Goal: Task Accomplishment & Management: Manage account settings

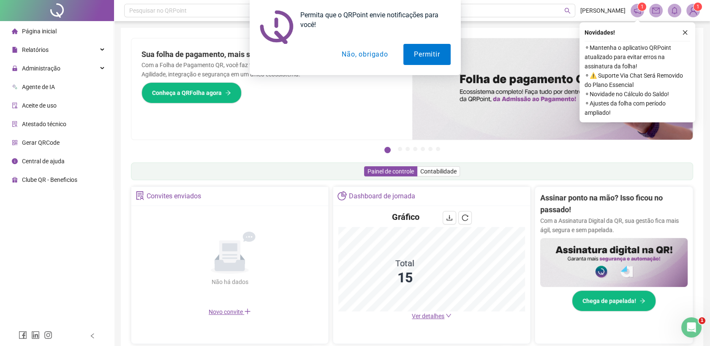
click at [346, 59] on button "Não, obrigado" at bounding box center [364, 54] width 67 height 21
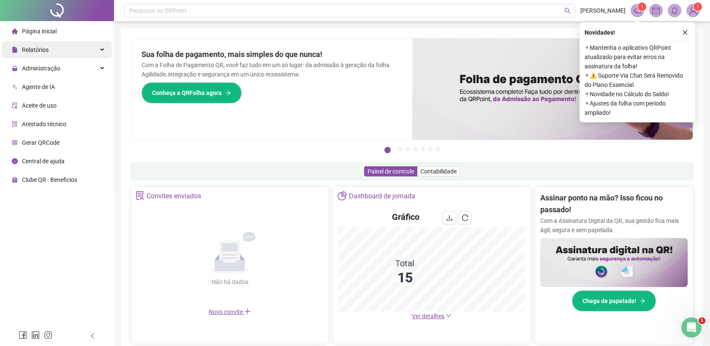
click at [74, 46] on div "Relatórios" at bounding box center [57, 49] width 110 height 17
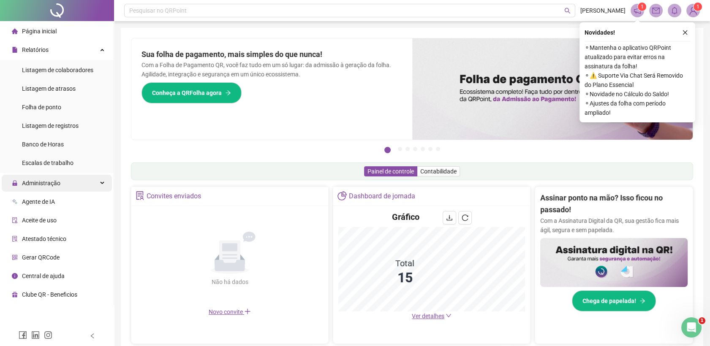
click at [65, 191] on div "Administração" at bounding box center [57, 183] width 110 height 17
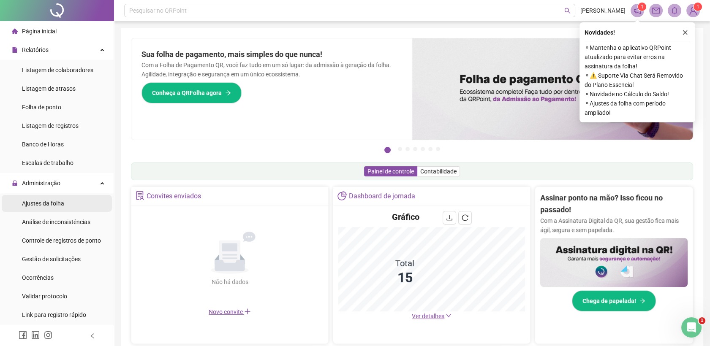
click at [61, 202] on span "Ajustes da folha" at bounding box center [43, 203] width 42 height 7
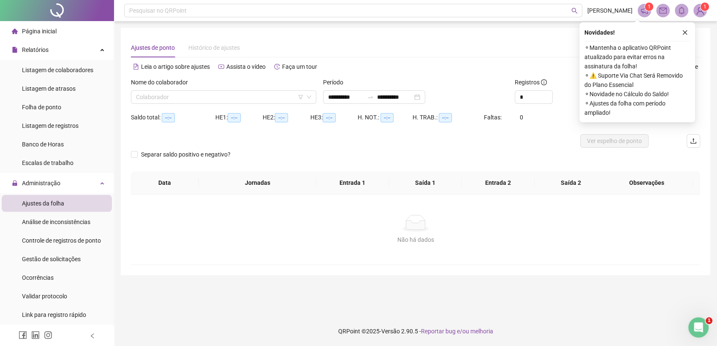
type input "**********"
click at [180, 98] on input "search" at bounding box center [220, 97] width 168 height 13
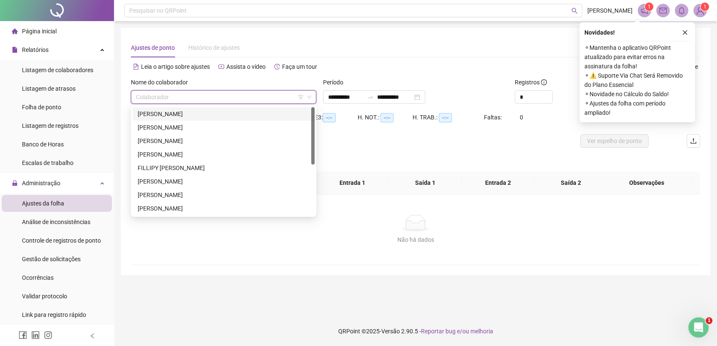
click at [176, 114] on div "[PERSON_NAME]" at bounding box center [224, 113] width 172 height 9
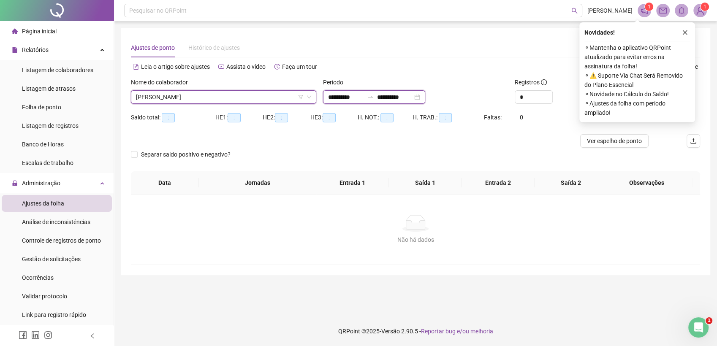
click at [341, 99] on input "**********" at bounding box center [345, 96] width 35 height 9
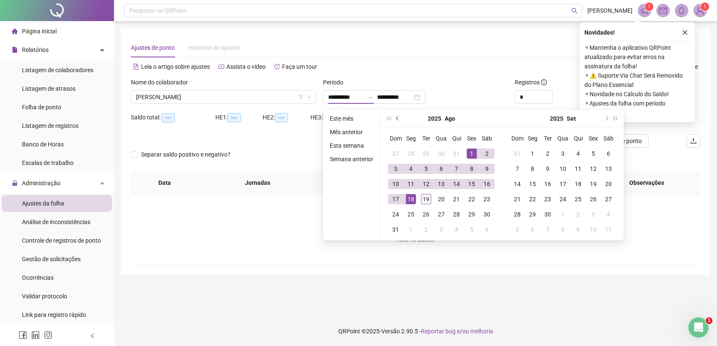
click at [396, 118] on span "prev-year" at bounding box center [398, 119] width 4 height 4
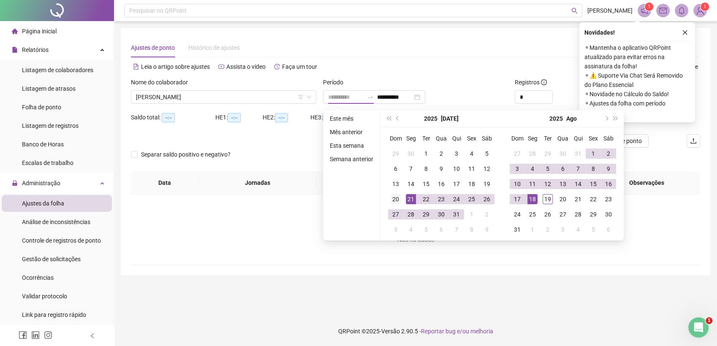
type input "**********"
click at [397, 197] on div "20" at bounding box center [396, 199] width 10 height 10
type input "**********"
click at [532, 196] on div "18" at bounding box center [532, 199] width 10 height 10
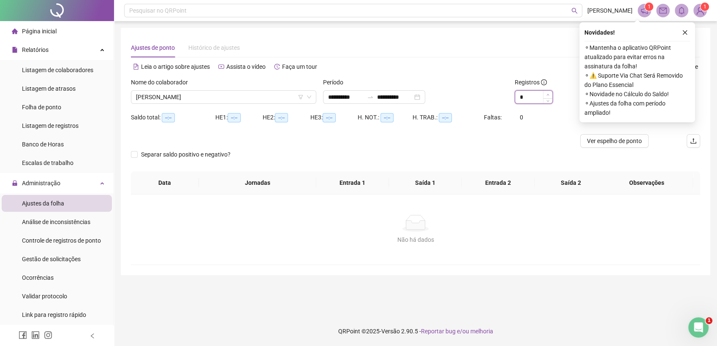
type input "*"
click at [550, 93] on span "Increase Value" at bounding box center [547, 95] width 9 height 8
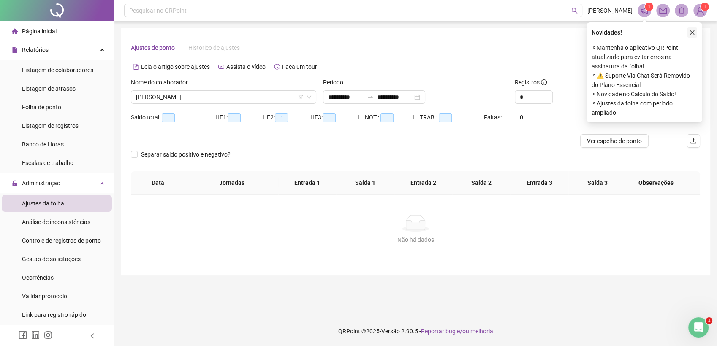
click at [693, 33] on icon "close" at bounding box center [692, 33] width 6 height 6
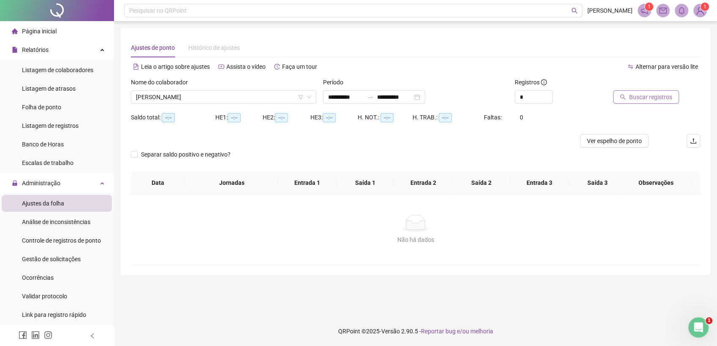
click at [649, 96] on span "Buscar registros" at bounding box center [650, 96] width 43 height 9
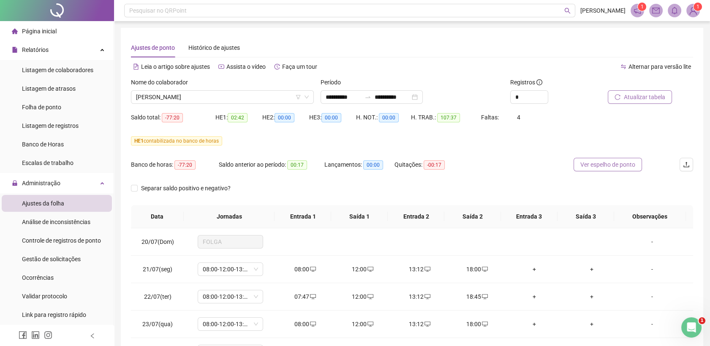
click at [608, 163] on span "Ver espelho de ponto" at bounding box center [607, 164] width 55 height 9
click at [57, 263] on div "Gestão de solicitações" at bounding box center [51, 259] width 59 height 17
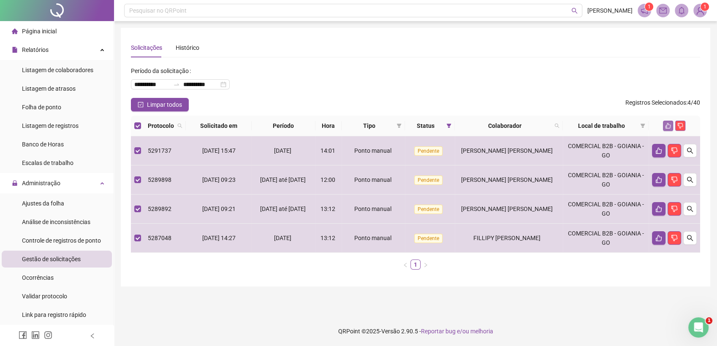
click at [668, 127] on icon "like" at bounding box center [668, 126] width 6 height 6
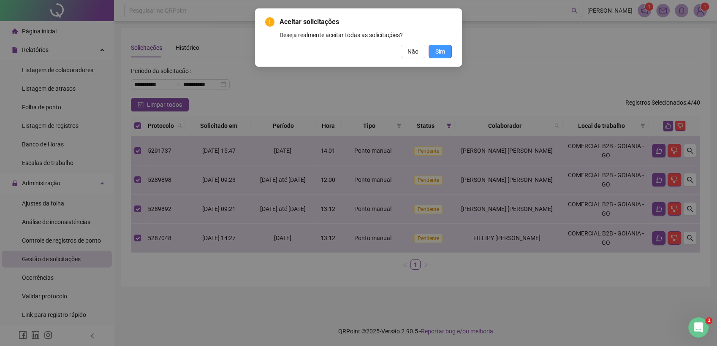
click at [441, 54] on span "Sim" at bounding box center [440, 51] width 10 height 9
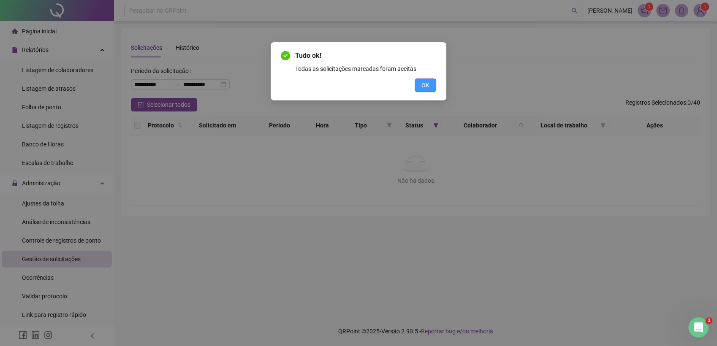
click at [426, 85] on span "OK" at bounding box center [425, 85] width 8 height 9
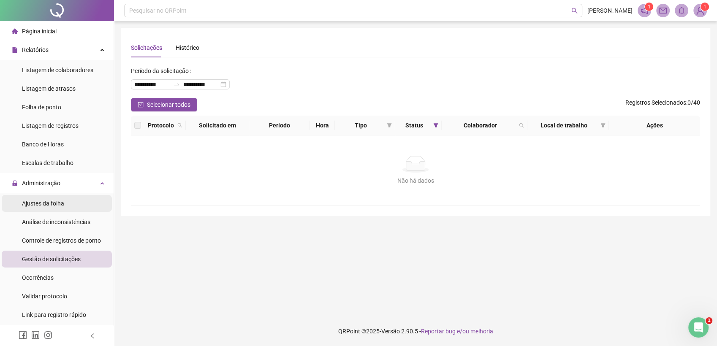
click at [63, 204] on span "Ajustes da folha" at bounding box center [43, 203] width 42 height 7
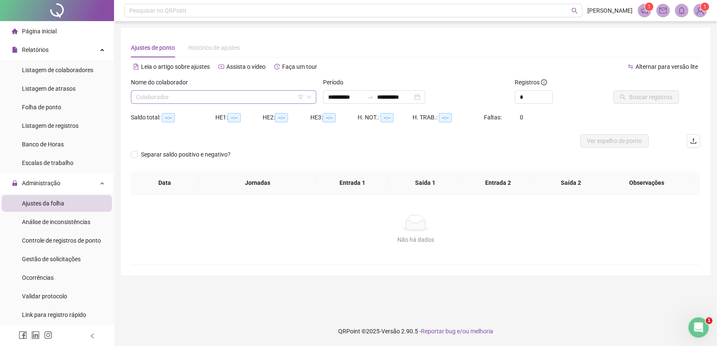
type input "**********"
click at [159, 97] on input "search" at bounding box center [220, 97] width 168 height 13
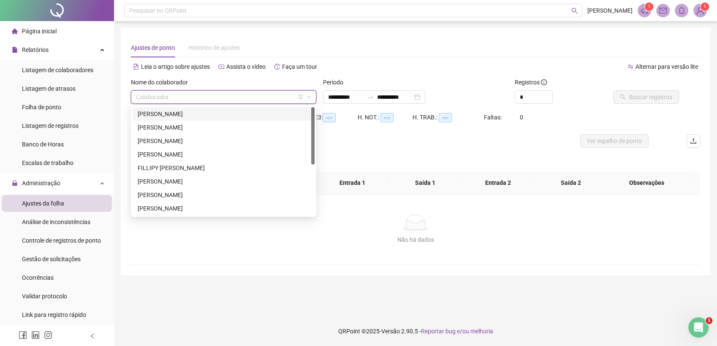
click at [179, 115] on div "[PERSON_NAME]" at bounding box center [224, 113] width 172 height 9
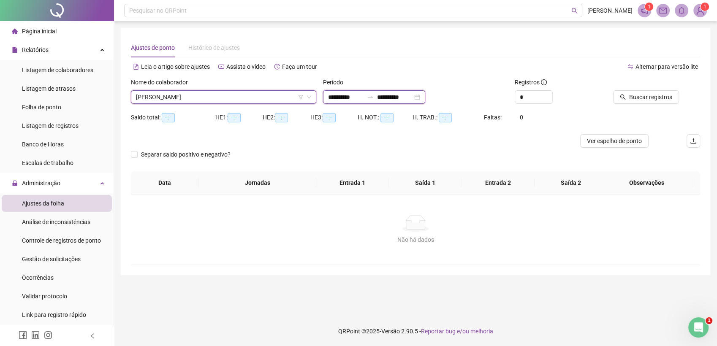
click at [353, 94] on input "**********" at bounding box center [345, 96] width 35 height 9
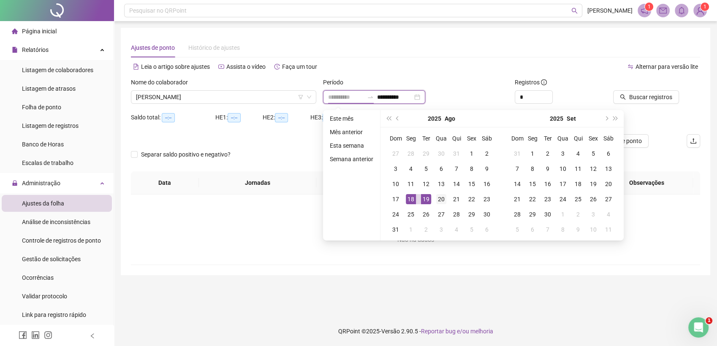
type input "**********"
click at [439, 201] on div "20" at bounding box center [441, 199] width 10 height 10
click at [398, 117] on span "prev-year" at bounding box center [398, 119] width 4 height 4
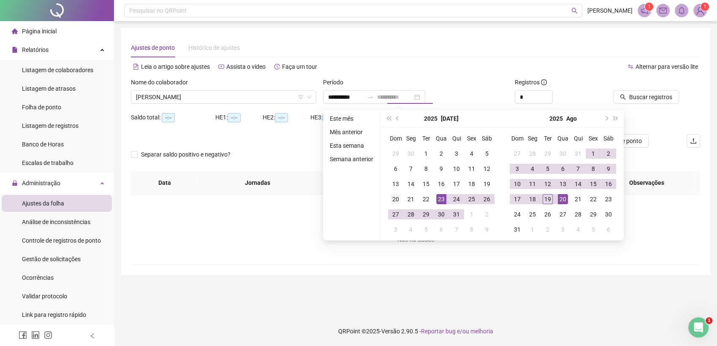
type input "**********"
click at [389, 194] on td "20" at bounding box center [395, 199] width 15 height 15
type input "**********"
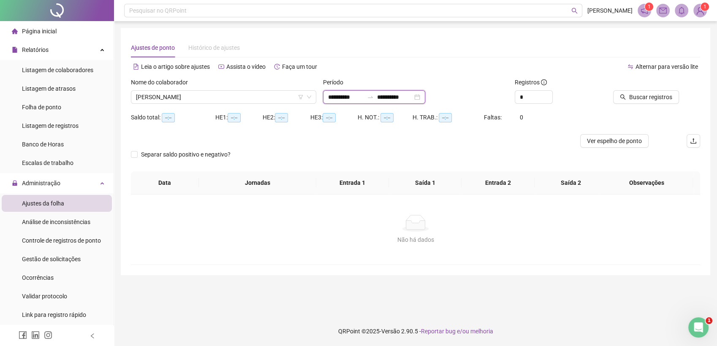
click at [410, 95] on input "**********" at bounding box center [394, 96] width 35 height 9
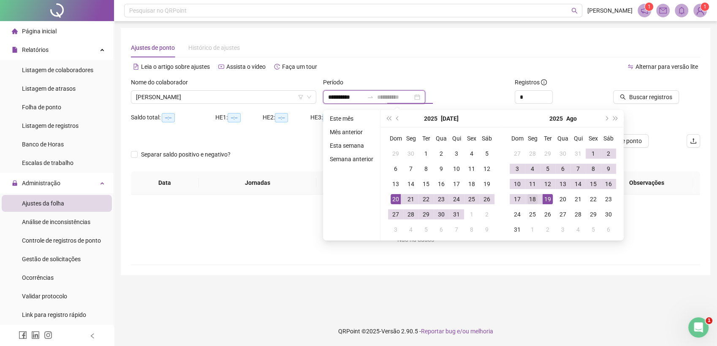
type input "**********"
click at [535, 201] on div "18" at bounding box center [532, 199] width 10 height 10
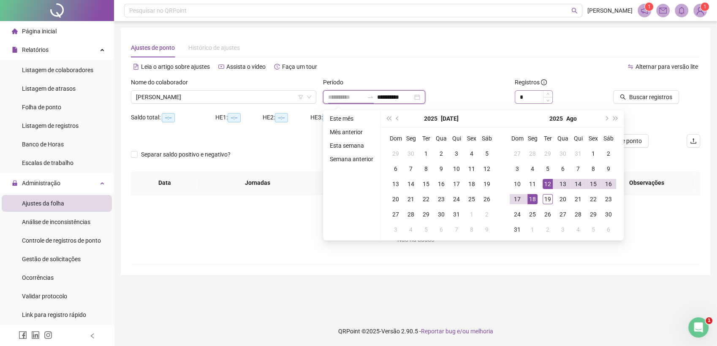
type input "**********"
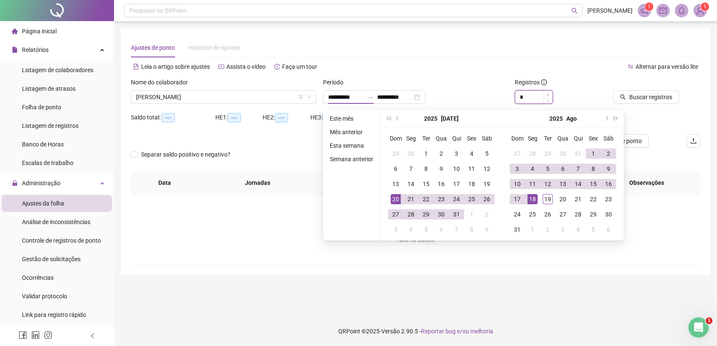
type input "*"
click at [549, 93] on span "Increase Value" at bounding box center [547, 95] width 9 height 8
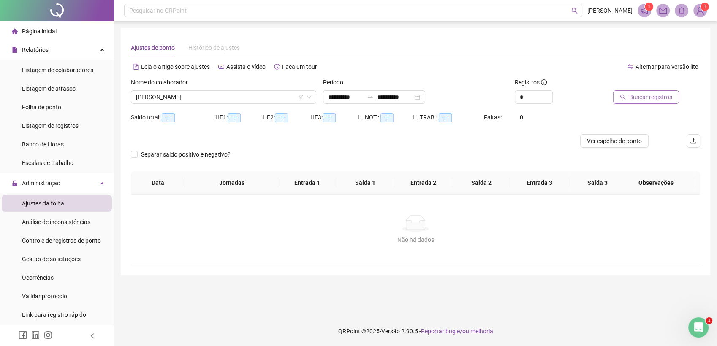
click at [649, 98] on span "Buscar registros" at bounding box center [650, 96] width 43 height 9
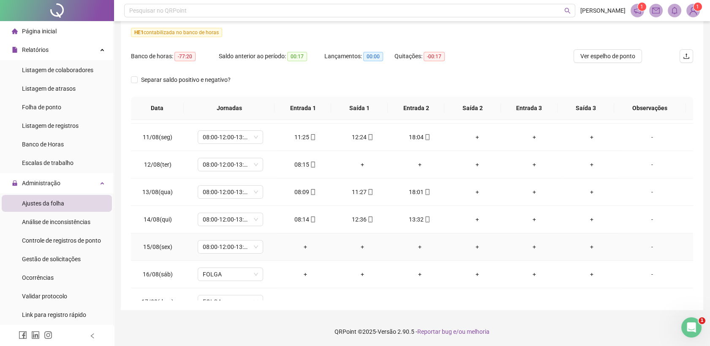
scroll to position [642, 0]
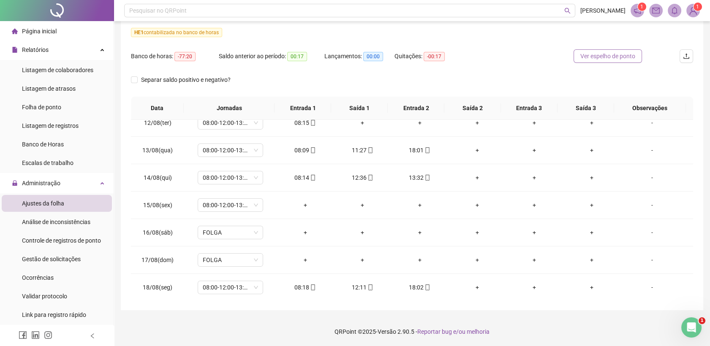
click at [599, 57] on span "Ver espelho de ponto" at bounding box center [607, 56] width 55 height 9
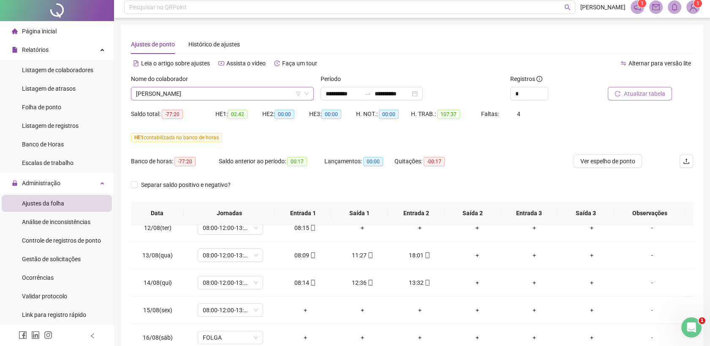
scroll to position [0, 0]
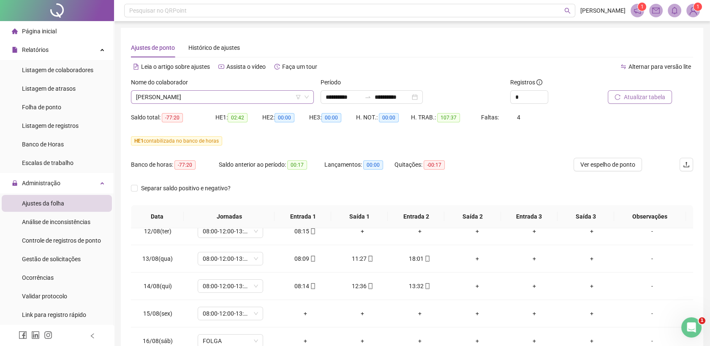
click at [219, 98] on span "[PERSON_NAME]" at bounding box center [222, 97] width 173 height 13
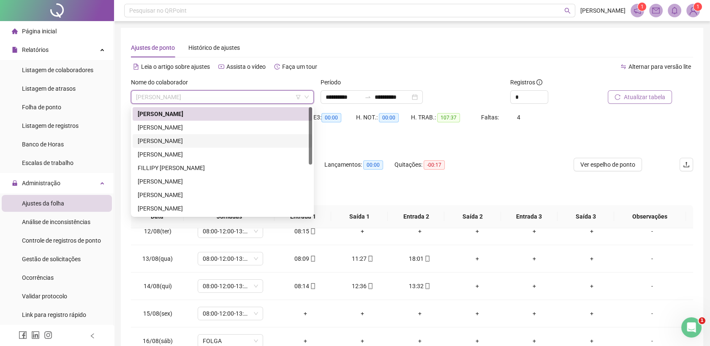
click at [182, 134] on div "[PERSON_NAME]" at bounding box center [222, 141] width 179 height 14
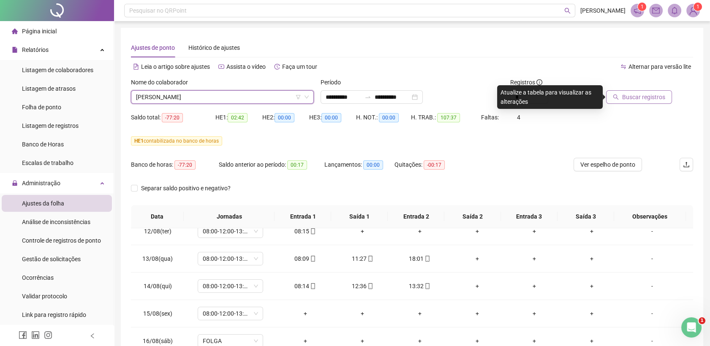
click at [185, 125] on div "Saldo total: -77:20" at bounding box center [173, 123] width 84 height 24
click at [189, 98] on span "[PERSON_NAME]" at bounding box center [222, 97] width 173 height 13
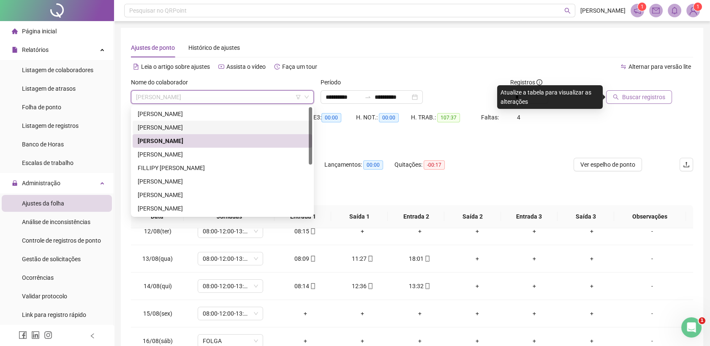
click at [175, 124] on div "[PERSON_NAME]" at bounding box center [222, 127] width 169 height 9
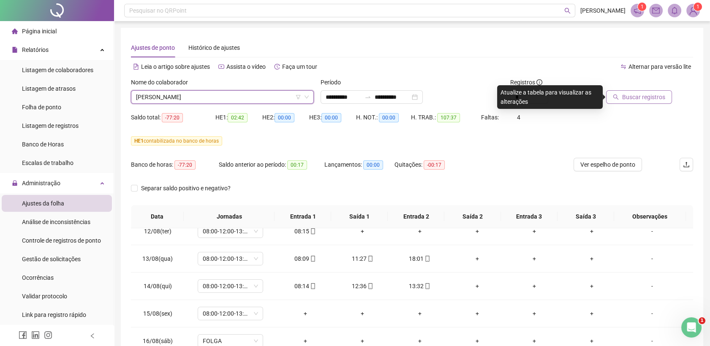
click at [631, 100] on span "Buscar registros" at bounding box center [643, 96] width 43 height 9
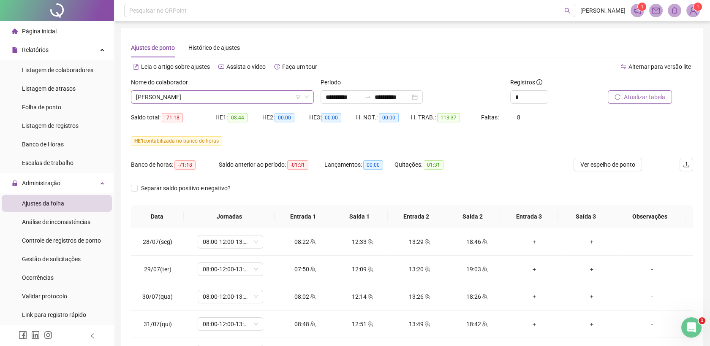
click at [238, 96] on span "[PERSON_NAME]" at bounding box center [222, 97] width 173 height 13
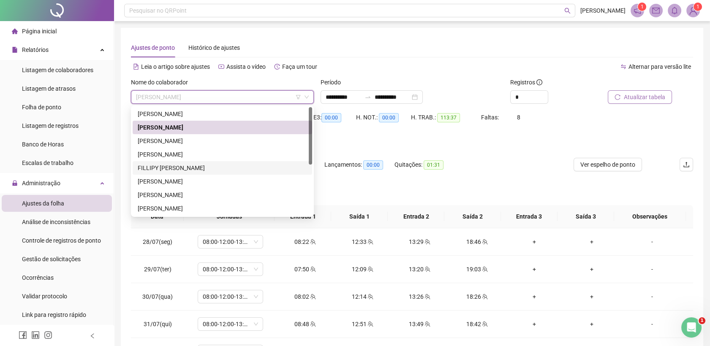
click at [187, 171] on div "FILLIPY [PERSON_NAME]" at bounding box center [222, 167] width 169 height 9
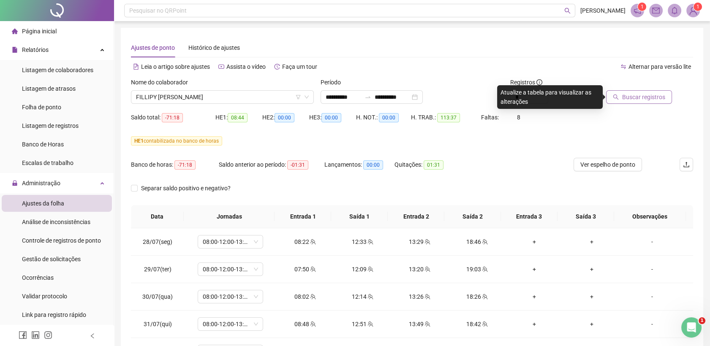
click at [665, 99] on span "Buscar registros" at bounding box center [643, 96] width 43 height 9
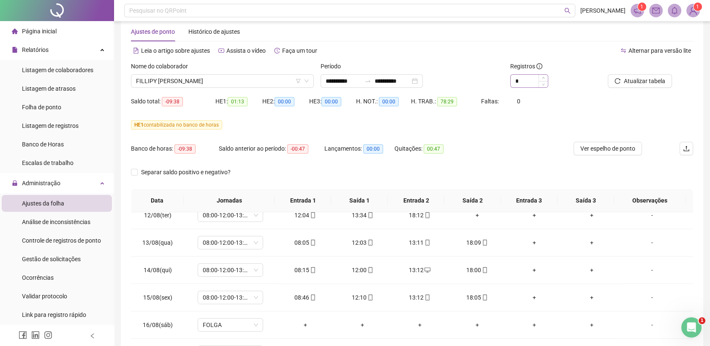
scroll to position [15, 0]
click at [588, 146] on span "Ver espelho de ponto" at bounding box center [607, 149] width 55 height 9
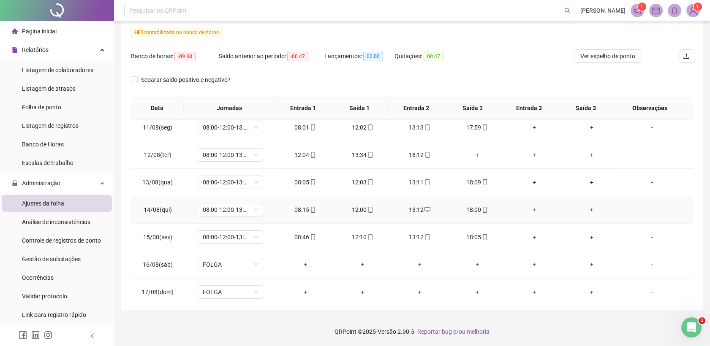
scroll to position [563, 0]
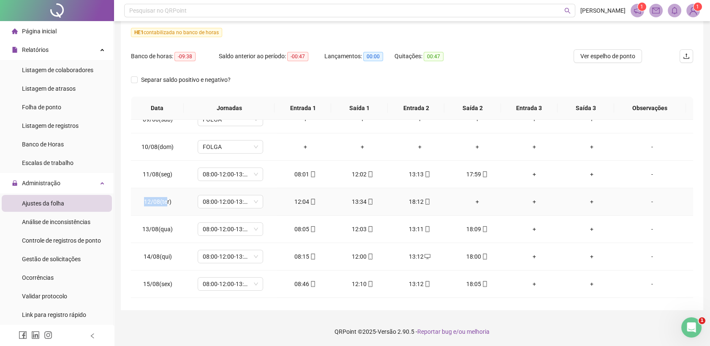
drag, startPoint x: 142, startPoint y: 202, endPoint x: 166, endPoint y: 201, distance: 24.5
click at [166, 201] on td "12/08(ter)" at bounding box center [157, 201] width 53 height 27
drag, startPoint x: 166, startPoint y: 201, endPoint x: 142, endPoint y: 212, distance: 26.7
click at [143, 212] on td "12/08(ter)" at bounding box center [157, 201] width 53 height 27
click at [149, 216] on td "13/08(qua)" at bounding box center [157, 229] width 53 height 27
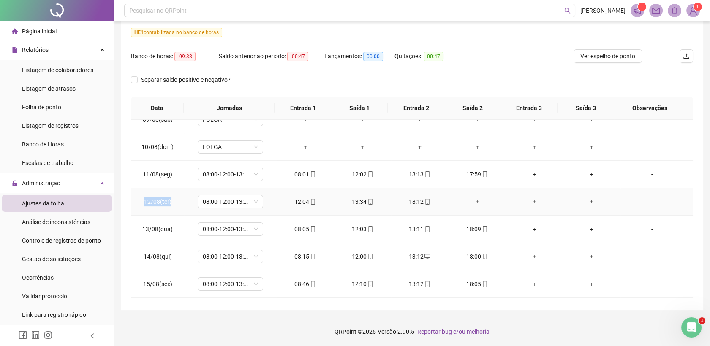
drag, startPoint x: 168, startPoint y: 198, endPoint x: 173, endPoint y: 199, distance: 4.7
click at [173, 199] on td "12/08(ter)" at bounding box center [157, 201] width 53 height 27
copy span "12/08(ter)"
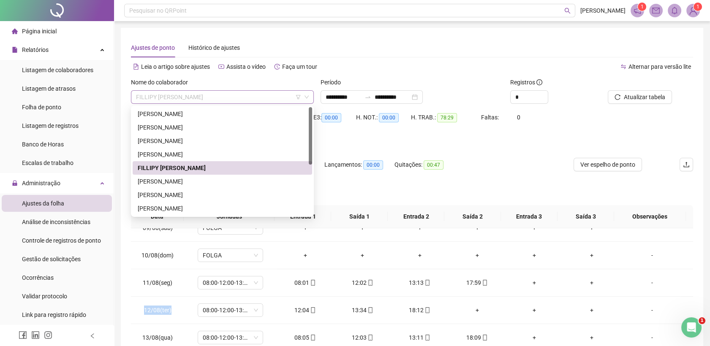
click at [213, 98] on span "FILLIPY [PERSON_NAME]" at bounding box center [222, 97] width 173 height 13
click at [179, 179] on div "[PERSON_NAME]" at bounding box center [222, 181] width 169 height 9
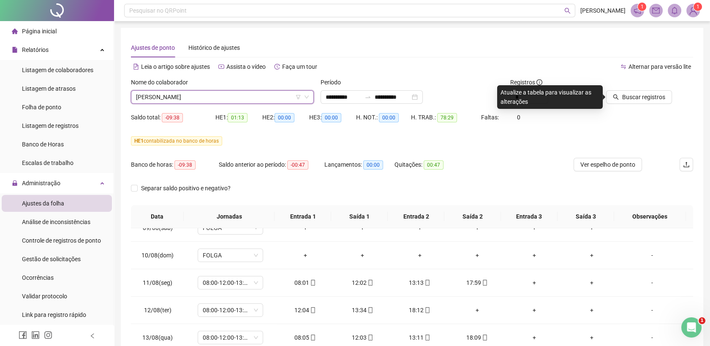
click at [625, 104] on div "Buscar registros" at bounding box center [648, 94] width 95 height 33
click at [629, 95] on span "Buscar registros" at bounding box center [643, 96] width 43 height 9
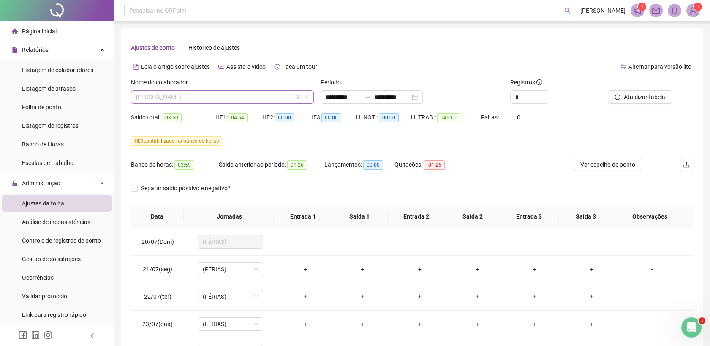
click at [250, 95] on span "[PERSON_NAME]" at bounding box center [222, 97] width 173 height 13
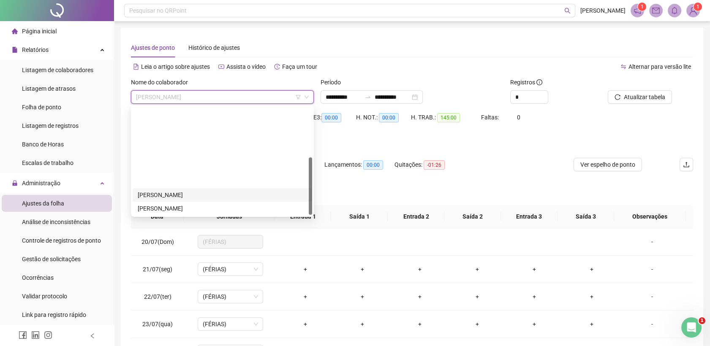
scroll to position [94, 0]
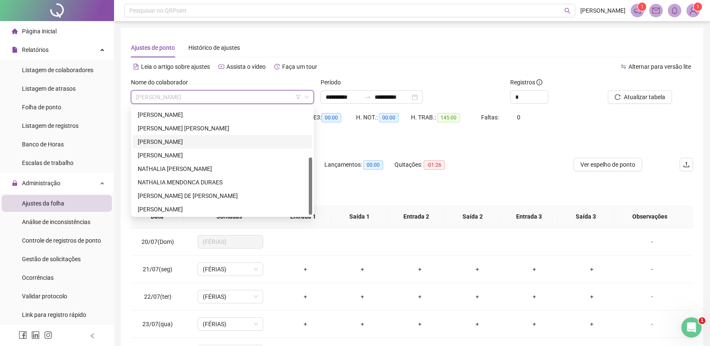
click at [186, 141] on div "[PERSON_NAME]" at bounding box center [222, 141] width 169 height 9
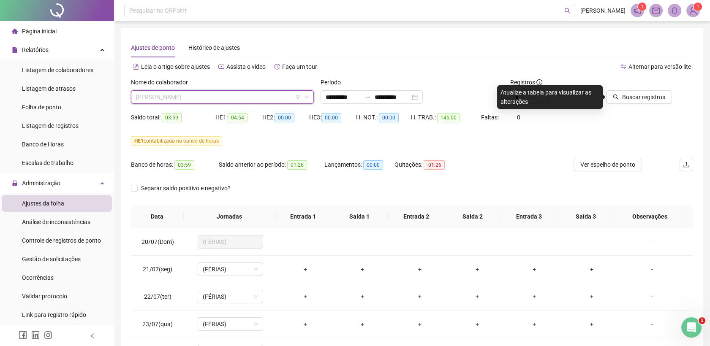
click at [202, 94] on span "[PERSON_NAME]" at bounding box center [222, 97] width 173 height 13
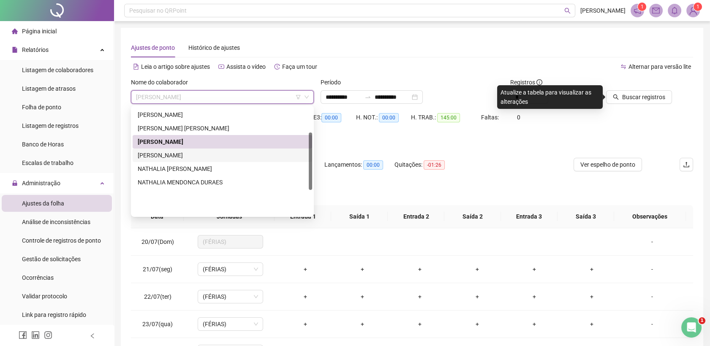
scroll to position [47, 0]
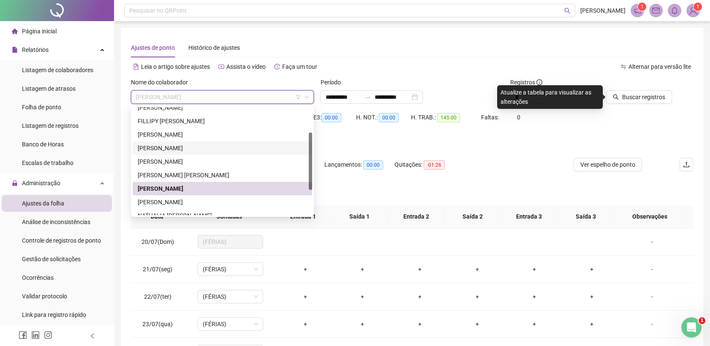
click at [171, 148] on div "[PERSON_NAME]" at bounding box center [222, 148] width 169 height 9
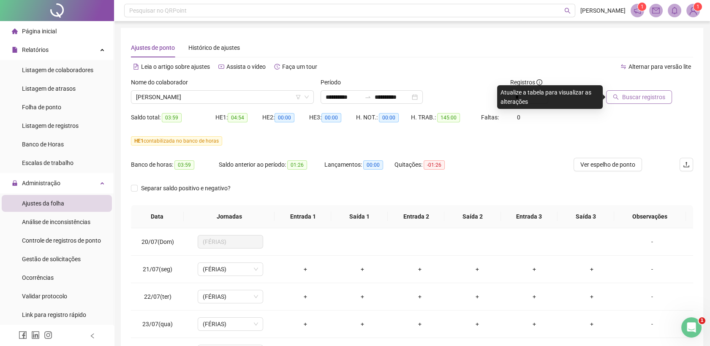
click at [638, 95] on span "Buscar registros" at bounding box center [643, 96] width 43 height 9
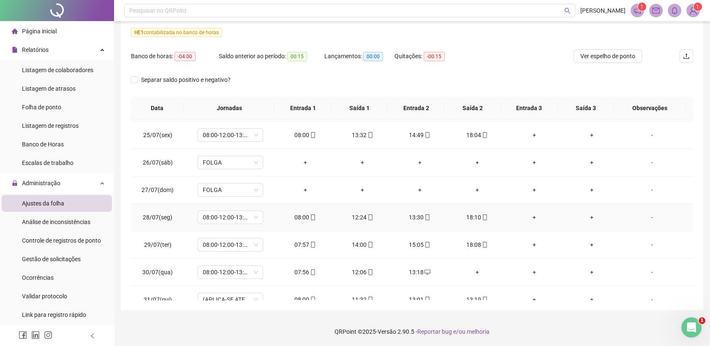
scroll to position [141, 0]
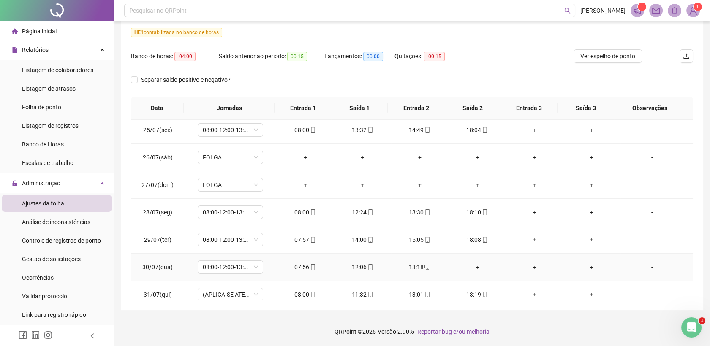
click at [474, 265] on div "+" at bounding box center [477, 267] width 44 height 9
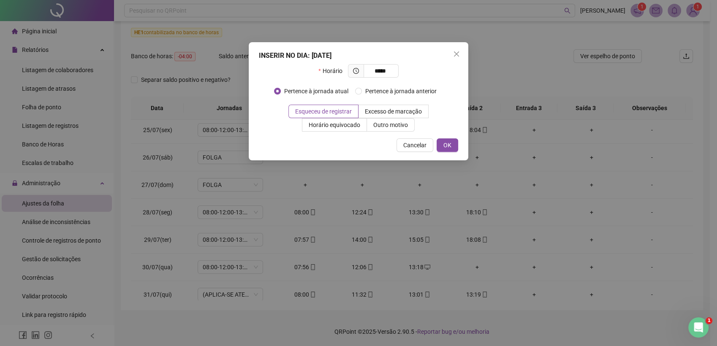
type input "*****"
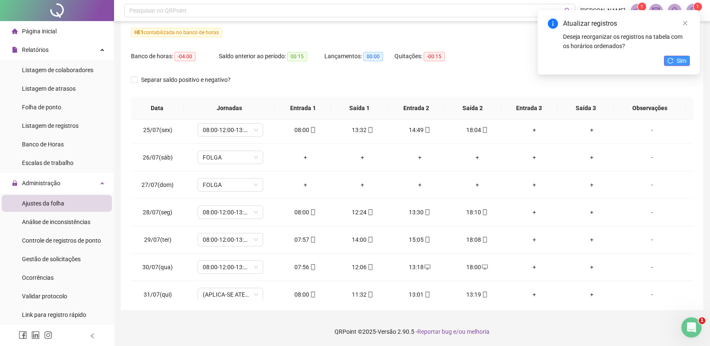
click at [684, 59] on span "Sim" at bounding box center [681, 60] width 10 height 9
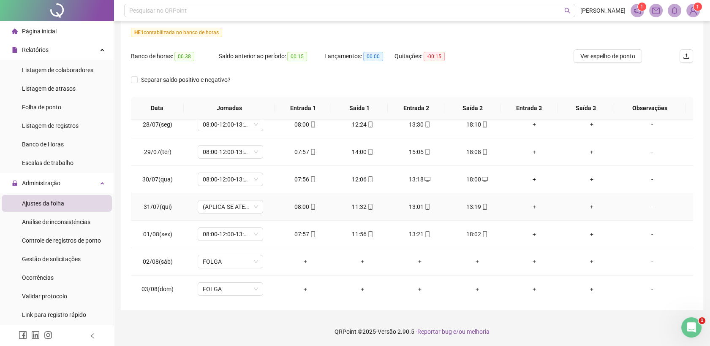
scroll to position [234, 0]
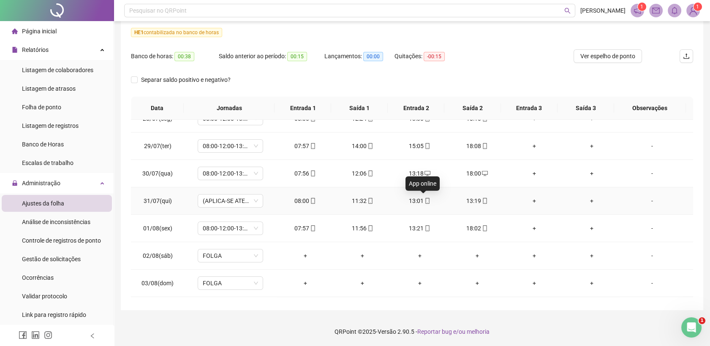
click at [424, 201] on icon "mobile" at bounding box center [427, 201] width 6 height 6
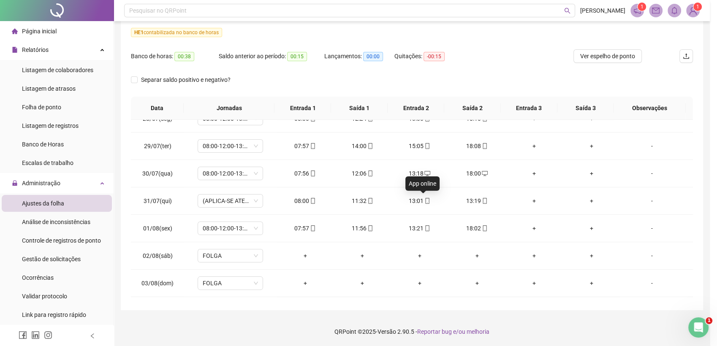
type input "**********"
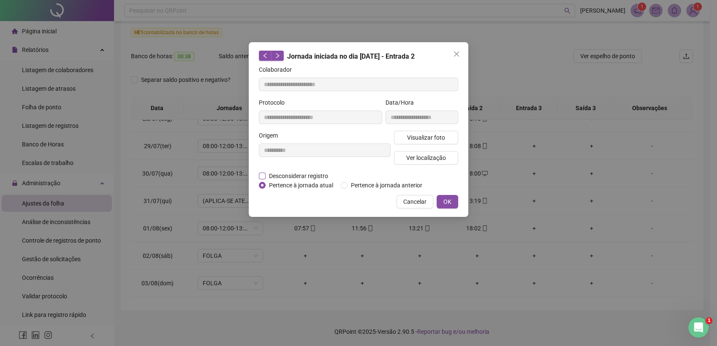
click at [304, 177] on span "Desconsiderar registro" at bounding box center [299, 175] width 66 height 9
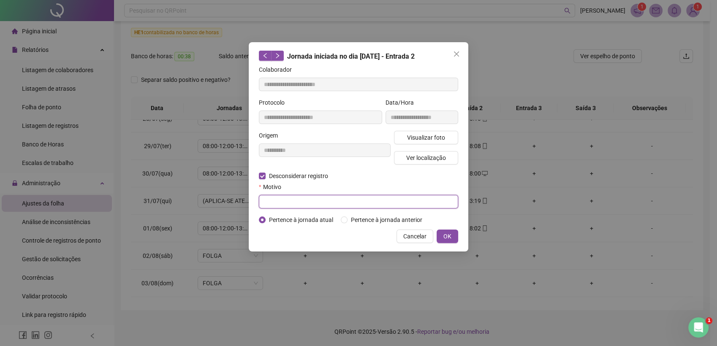
click at [297, 204] on input "text" at bounding box center [358, 202] width 199 height 14
type input "**********"
click at [453, 238] on button "OK" at bounding box center [448, 237] width 22 height 14
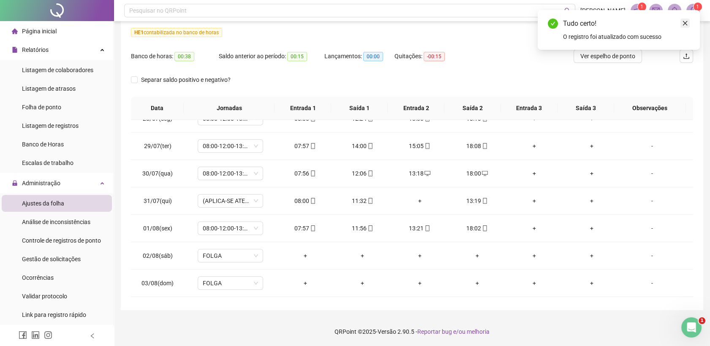
click at [685, 22] on icon "close" at bounding box center [685, 23] width 6 height 6
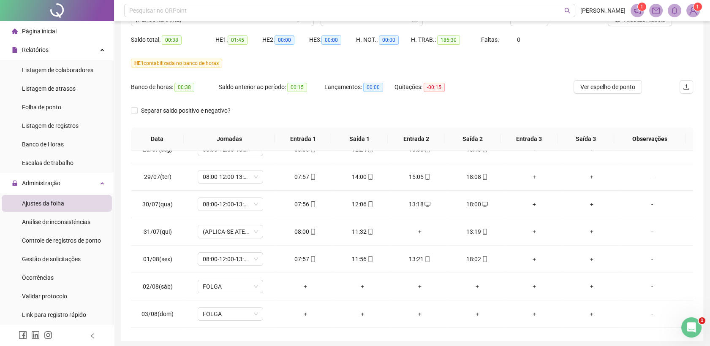
scroll to position [62, 0]
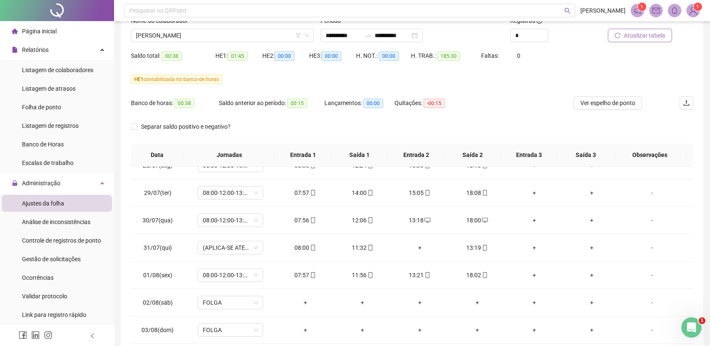
click at [644, 35] on span "Atualizar tabela" at bounding box center [644, 35] width 41 height 9
click at [472, 247] on div "+" at bounding box center [477, 247] width 44 height 9
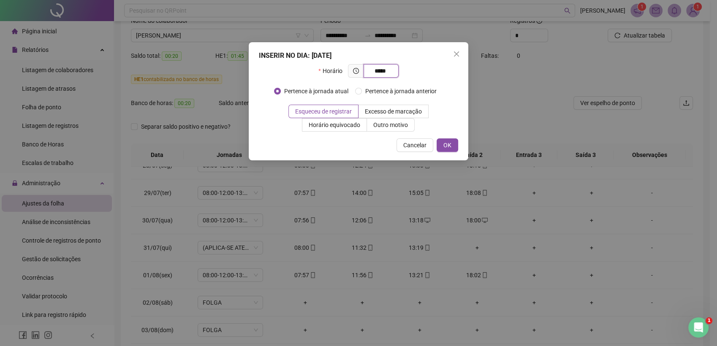
type input "*****"
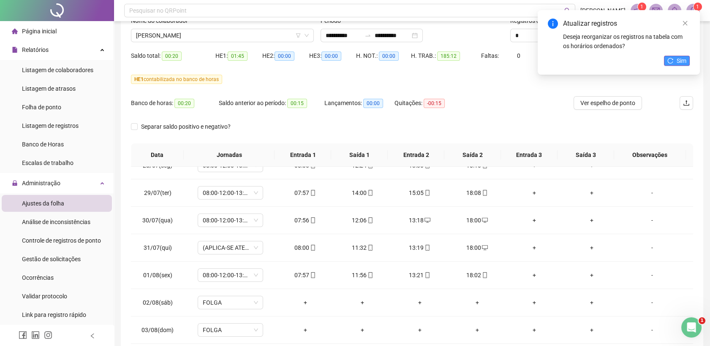
click at [681, 59] on span "Sim" at bounding box center [681, 60] width 10 height 9
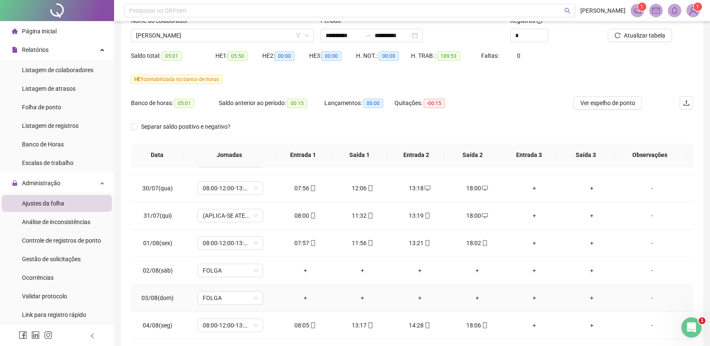
scroll to position [220, 0]
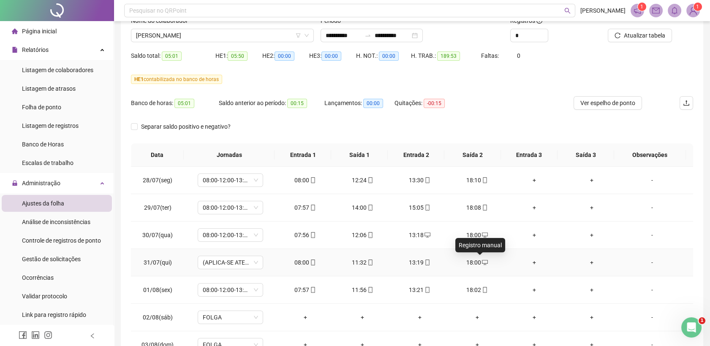
click at [482, 261] on icon "desktop" at bounding box center [485, 263] width 6 height 6
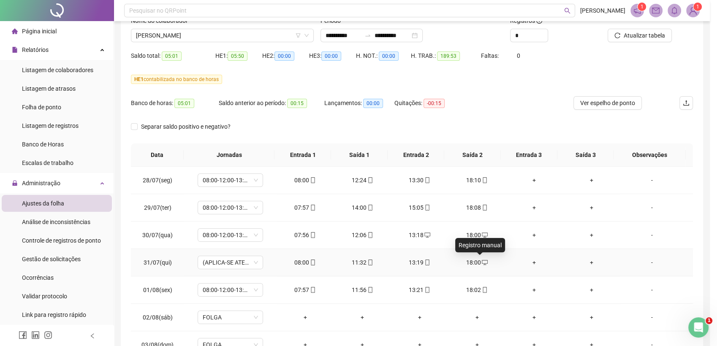
type input "**********"
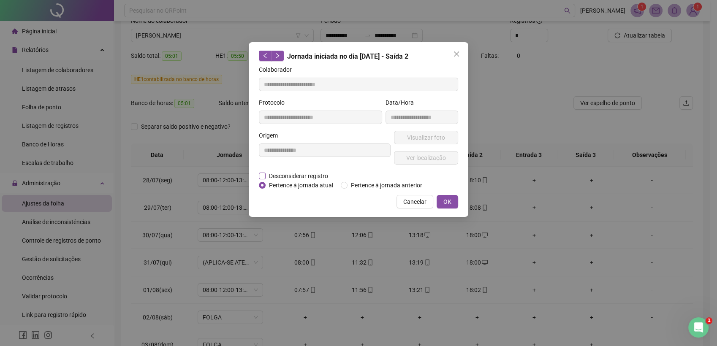
click at [291, 174] on span "Desconsiderar registro" at bounding box center [299, 175] width 66 height 9
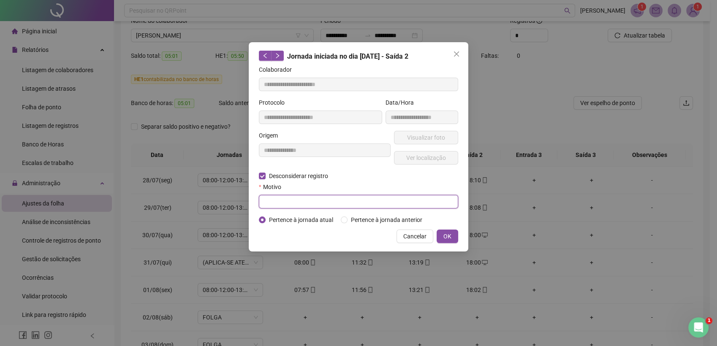
click at [337, 201] on input "text" at bounding box center [358, 202] width 199 height 14
type input "*"
type input "****"
click at [446, 234] on span "OK" at bounding box center [447, 236] width 8 height 9
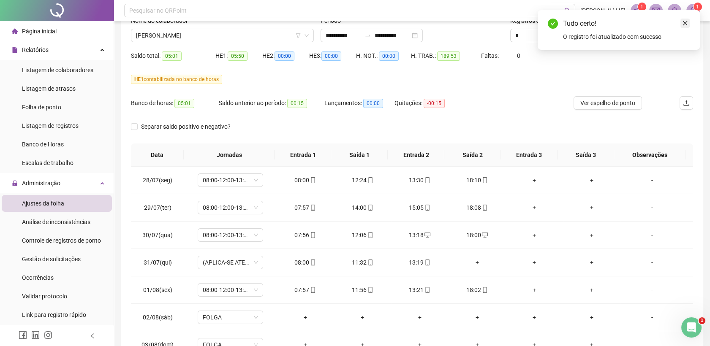
click at [687, 22] on icon "close" at bounding box center [685, 23] width 6 height 6
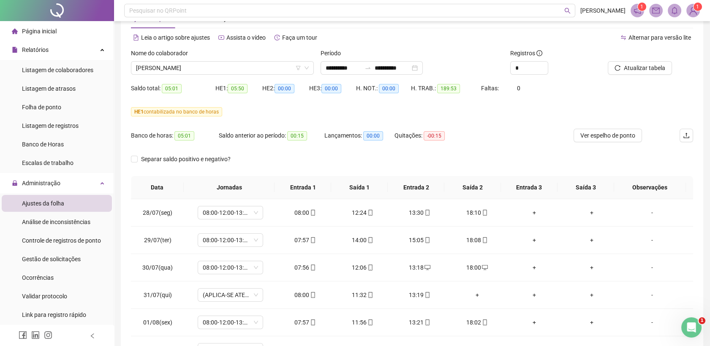
scroll to position [0, 0]
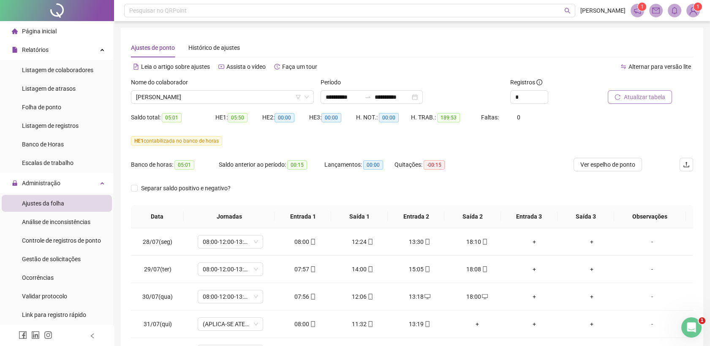
click at [652, 97] on span "Atualizar tabela" at bounding box center [644, 96] width 41 height 9
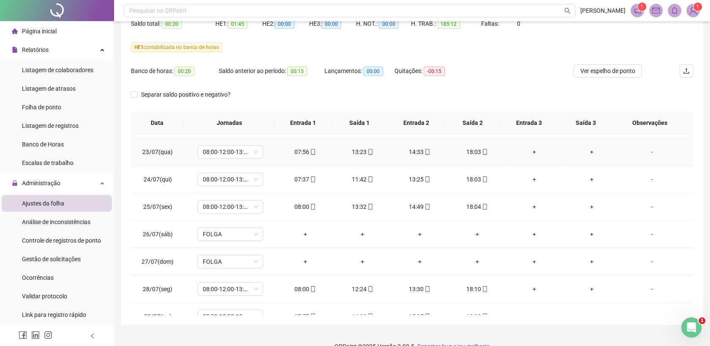
scroll to position [220, 0]
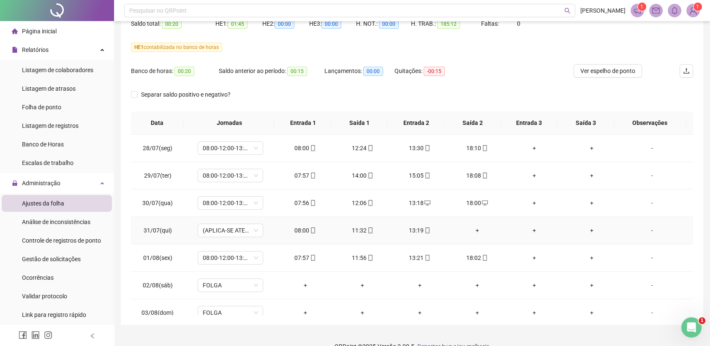
click at [424, 230] on icon "mobile" at bounding box center [427, 231] width 6 height 6
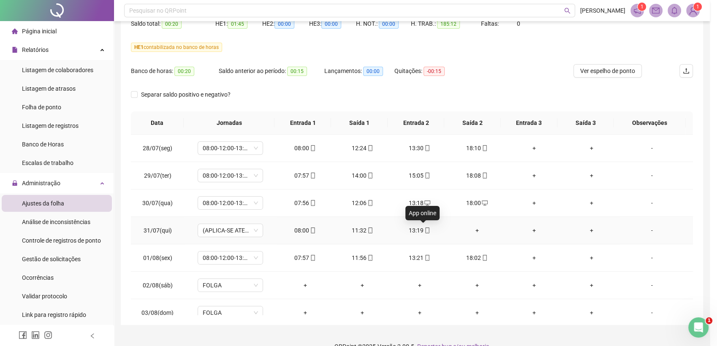
type input "**********"
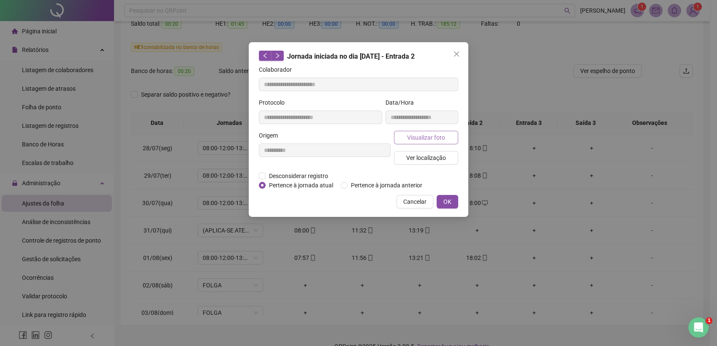
click at [427, 140] on span "Visualizar foto" at bounding box center [426, 137] width 38 height 9
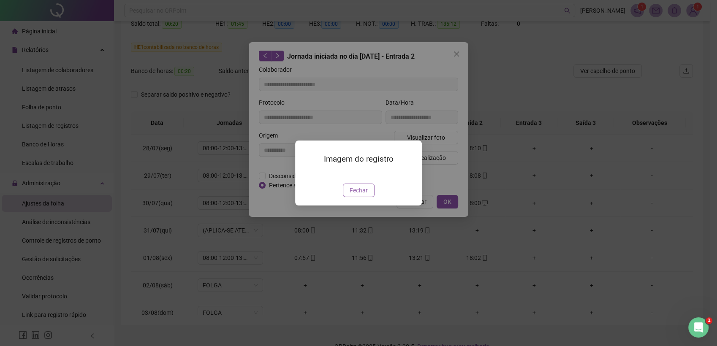
click at [360, 195] on span "Fechar" at bounding box center [359, 190] width 18 height 9
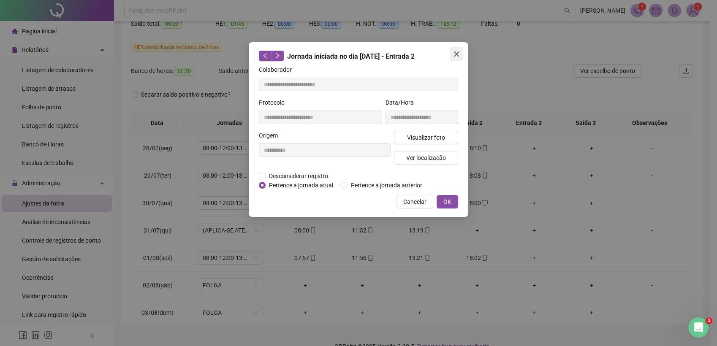
click at [456, 52] on icon "close" at bounding box center [456, 54] width 7 height 7
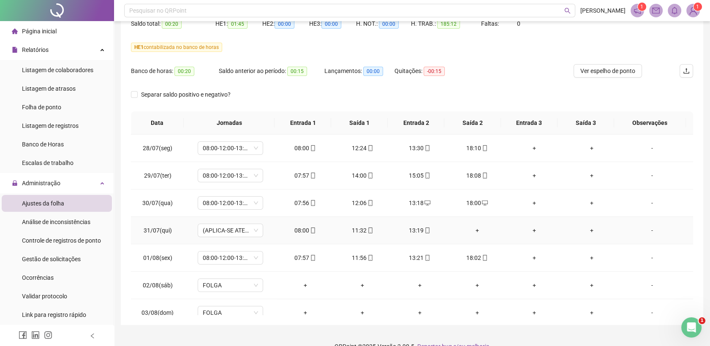
click at [311, 229] on icon "mobile" at bounding box center [313, 231] width 6 height 6
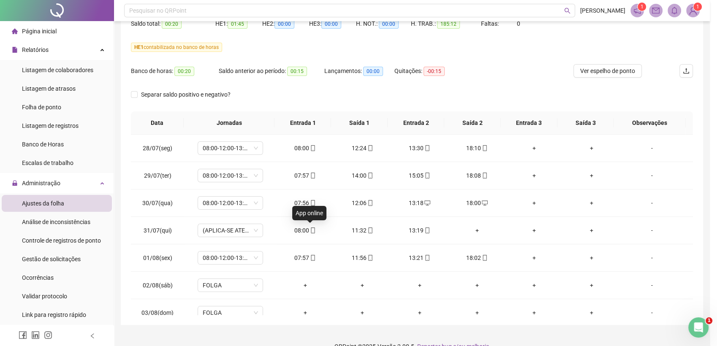
type input "**********"
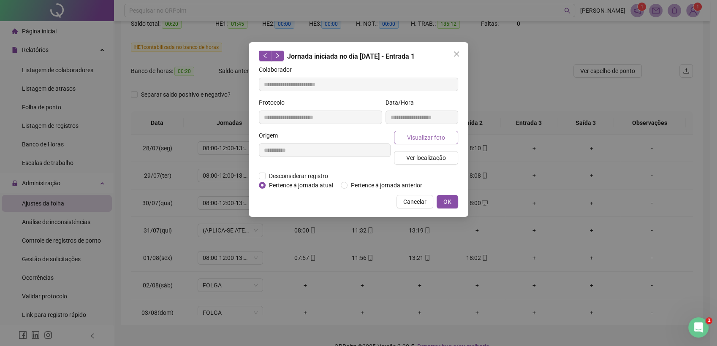
click at [412, 138] on span "Visualizar foto" at bounding box center [426, 137] width 38 height 9
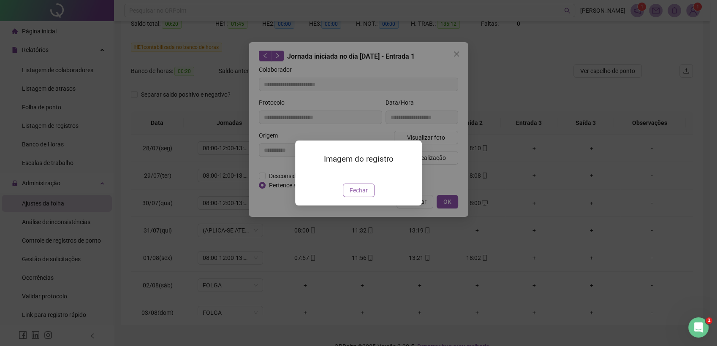
click at [362, 195] on span "Fechar" at bounding box center [359, 190] width 18 height 9
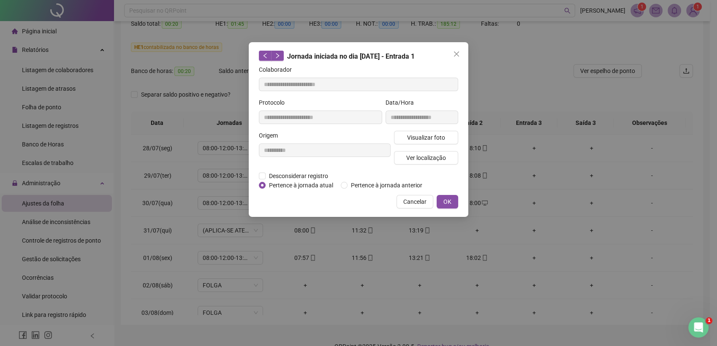
click at [457, 46] on div "**********" at bounding box center [359, 129] width 220 height 175
click at [456, 49] on button "Close" at bounding box center [457, 54] width 14 height 14
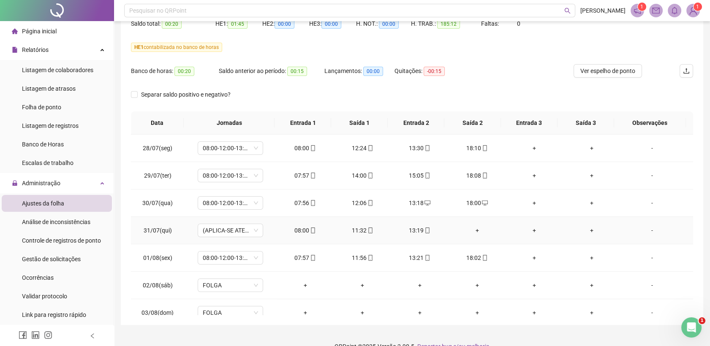
click at [369, 230] on icon "mobile" at bounding box center [370, 231] width 6 height 6
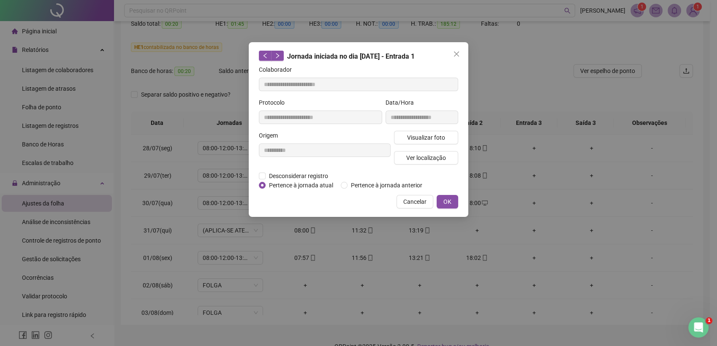
type input "**********"
click at [431, 138] on span "Visualizar foto" at bounding box center [426, 137] width 38 height 9
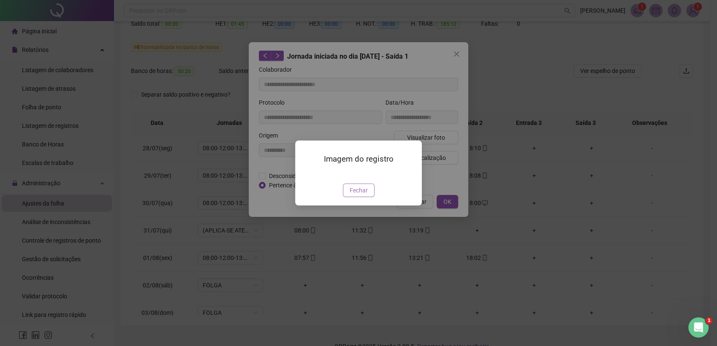
click at [362, 197] on button "Fechar" at bounding box center [359, 191] width 32 height 14
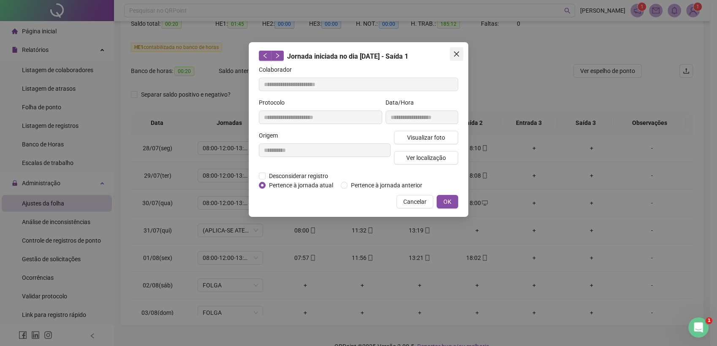
click at [456, 53] on icon "close" at bounding box center [456, 54] width 7 height 7
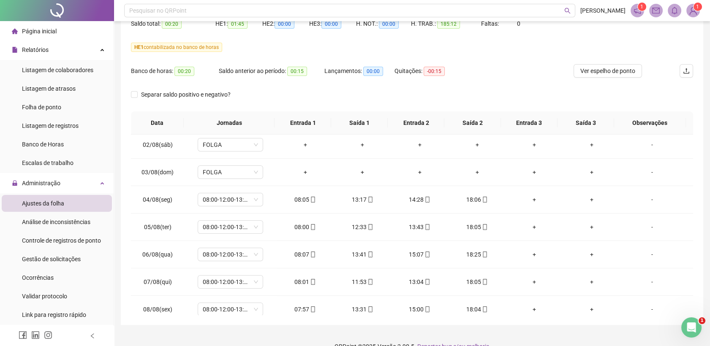
scroll to position [0, 0]
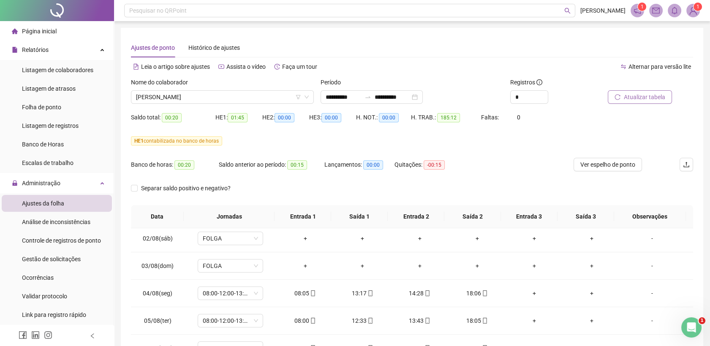
click at [618, 96] on icon "reload" at bounding box center [617, 97] width 6 height 6
click at [259, 97] on span "[PERSON_NAME]" at bounding box center [222, 97] width 173 height 13
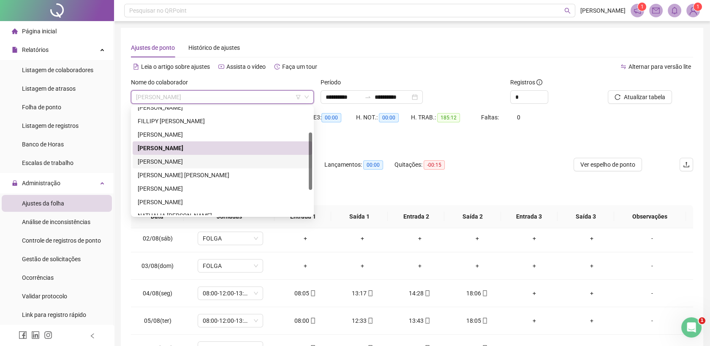
click at [200, 161] on div "[PERSON_NAME]" at bounding box center [222, 161] width 169 height 9
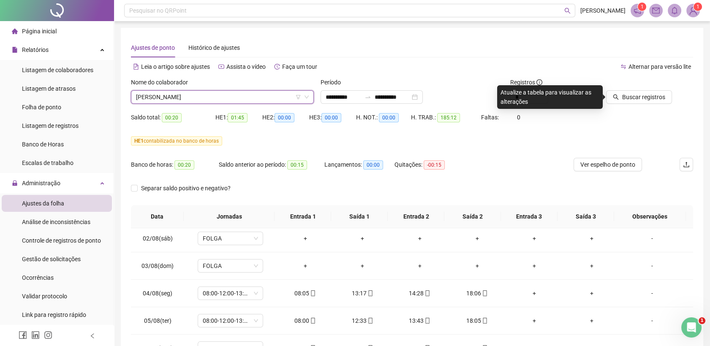
click at [211, 97] on span "[PERSON_NAME]" at bounding box center [222, 97] width 173 height 13
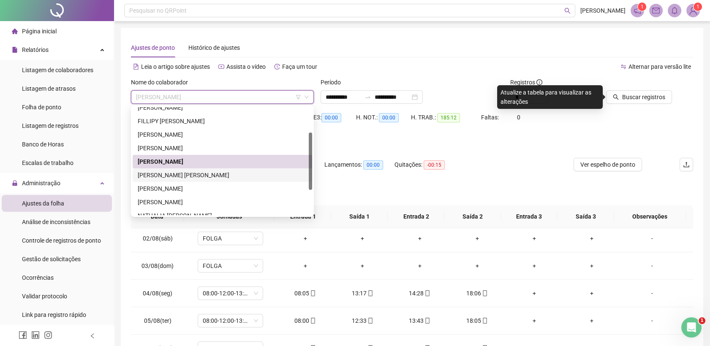
click at [173, 173] on div "[PERSON_NAME] [PERSON_NAME]" at bounding box center [222, 175] width 169 height 9
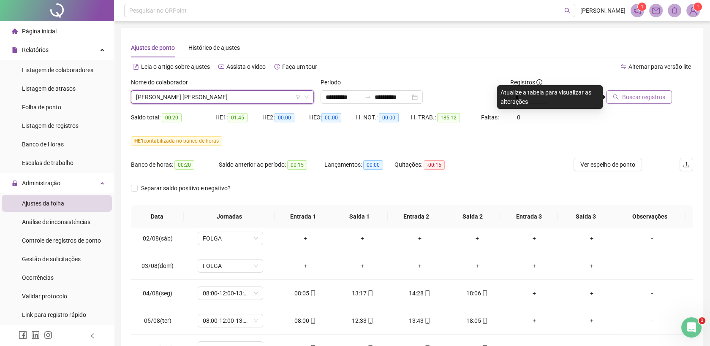
click at [631, 91] on button "Buscar registros" at bounding box center [639, 97] width 66 height 14
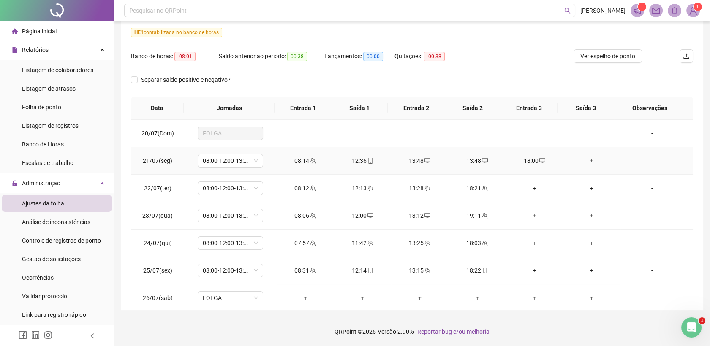
click at [426, 160] on icon "desktop" at bounding box center [427, 160] width 6 height 5
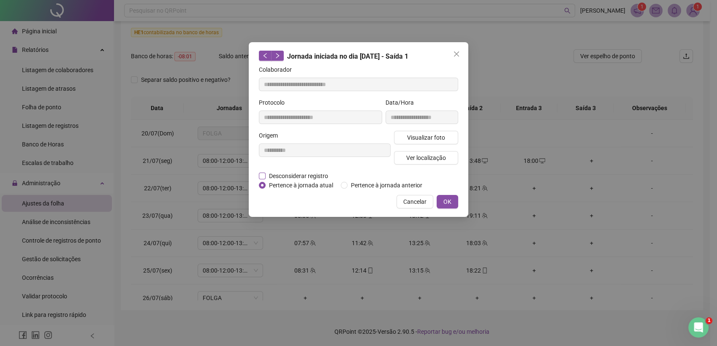
type input "**********"
click at [311, 174] on span "Desconsiderar registro" at bounding box center [299, 175] width 66 height 9
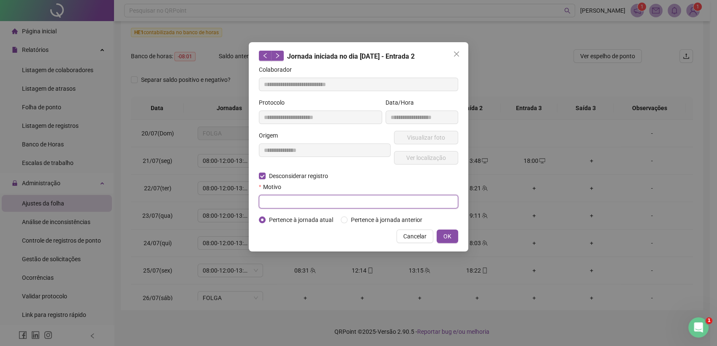
click at [390, 202] on input "text" at bounding box center [358, 202] width 199 height 14
type input "**********"
click at [443, 231] on button "OK" at bounding box center [448, 237] width 22 height 14
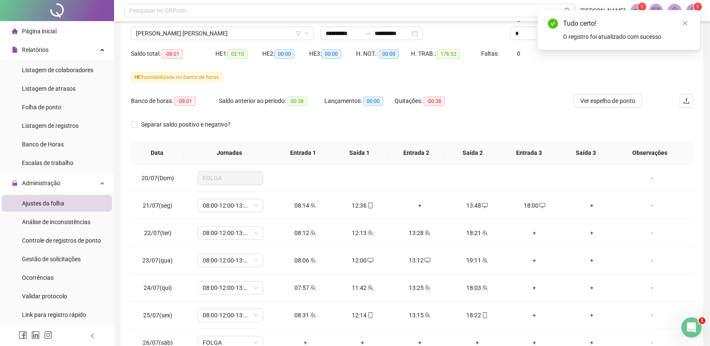
scroll to position [15, 0]
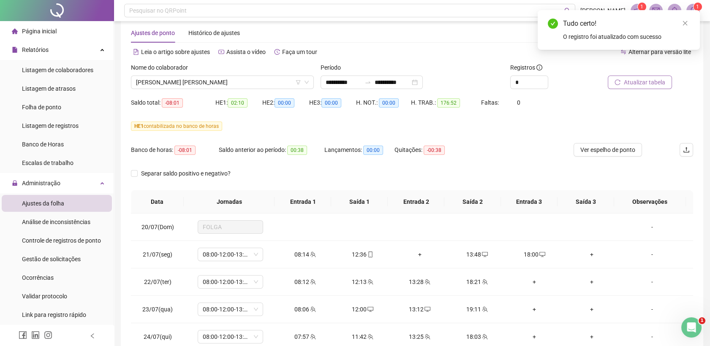
click at [629, 78] on span "Atualizar tabela" at bounding box center [644, 82] width 41 height 9
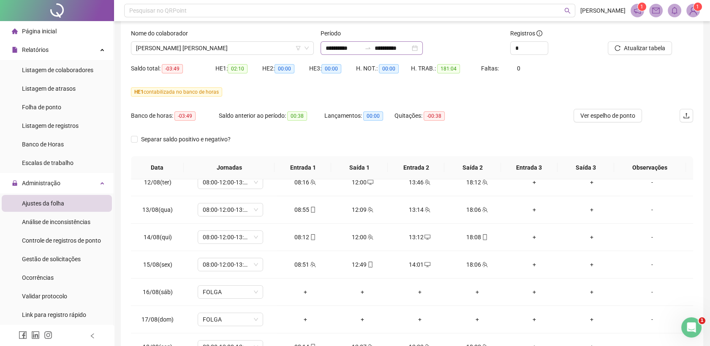
scroll to position [0, 0]
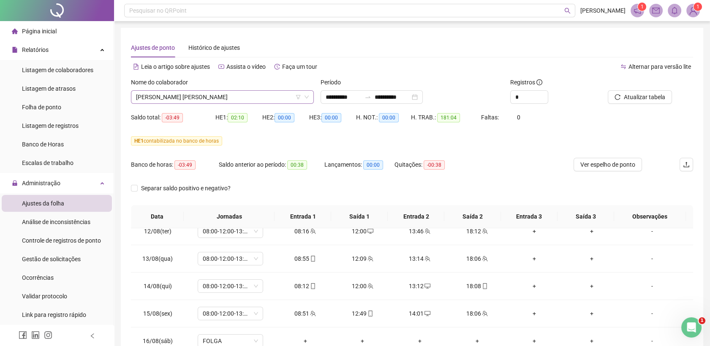
click at [271, 99] on span "[PERSON_NAME] [PERSON_NAME]" at bounding box center [222, 97] width 173 height 13
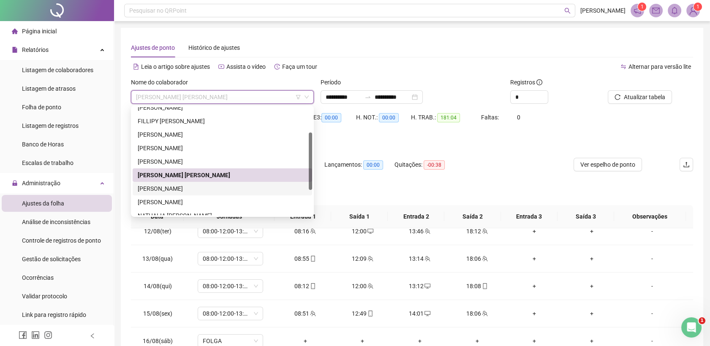
click at [167, 188] on div "[PERSON_NAME]" at bounding box center [222, 188] width 169 height 9
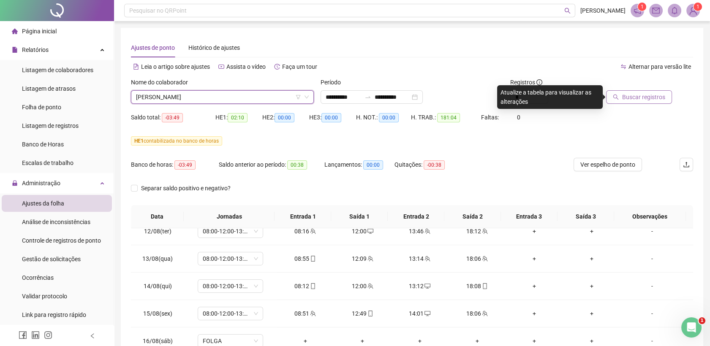
click at [621, 100] on button "Buscar registros" at bounding box center [639, 97] width 66 height 14
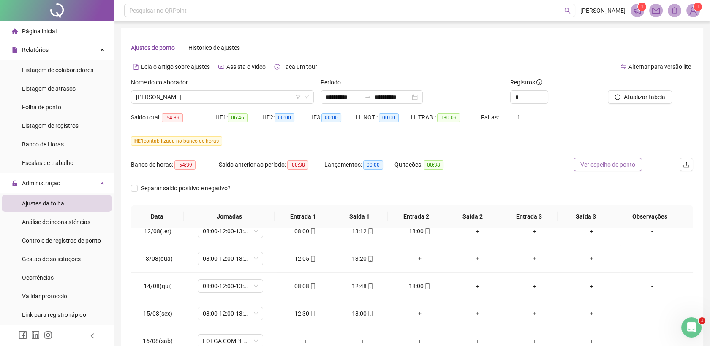
click at [599, 166] on span "Ver espelho de ponto" at bounding box center [607, 164] width 55 height 9
click at [267, 95] on span "[PERSON_NAME]" at bounding box center [222, 97] width 173 height 13
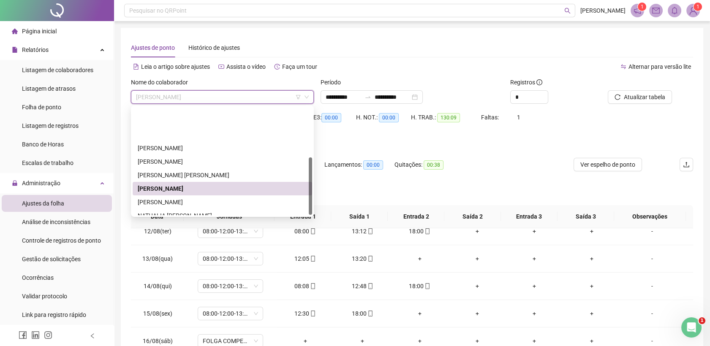
scroll to position [94, 0]
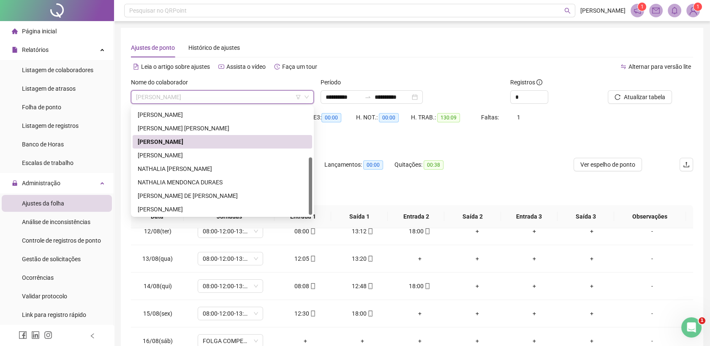
click at [215, 148] on div "[PERSON_NAME]" at bounding box center [222, 142] width 179 height 14
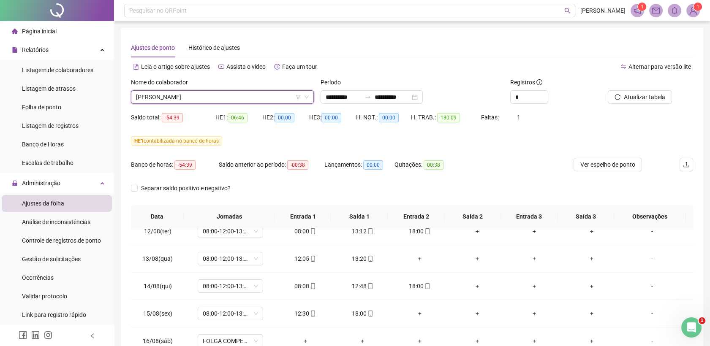
click at [203, 93] on span "[PERSON_NAME]" at bounding box center [222, 97] width 173 height 13
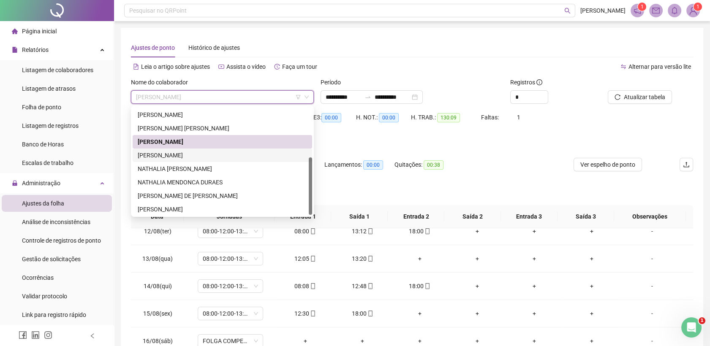
click at [190, 151] on div "[PERSON_NAME]" at bounding box center [222, 155] width 169 height 9
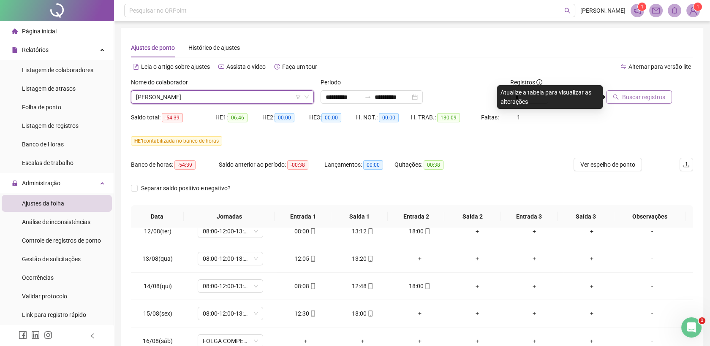
click at [646, 97] on span "Buscar registros" at bounding box center [643, 96] width 43 height 9
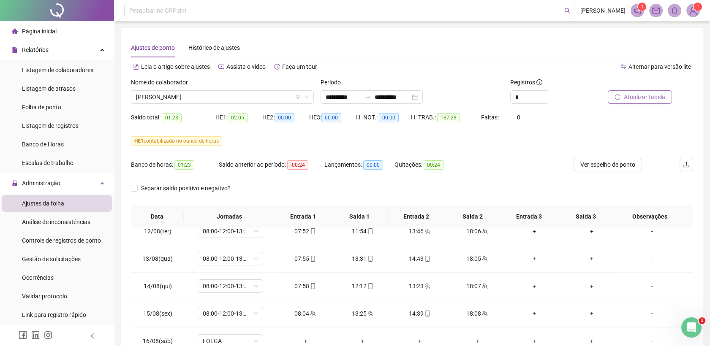
click at [635, 95] on span "Atualizar tabela" at bounding box center [644, 96] width 41 height 9
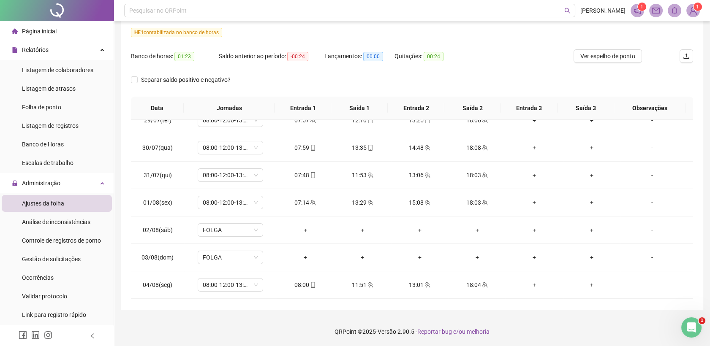
scroll to position [220, 0]
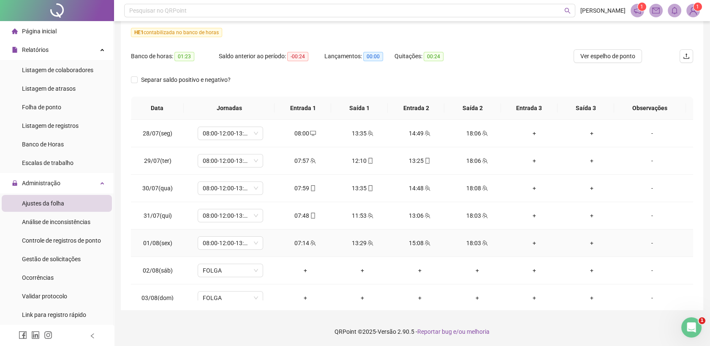
click at [311, 242] on icon "team" at bounding box center [313, 243] width 6 height 6
type input "**********"
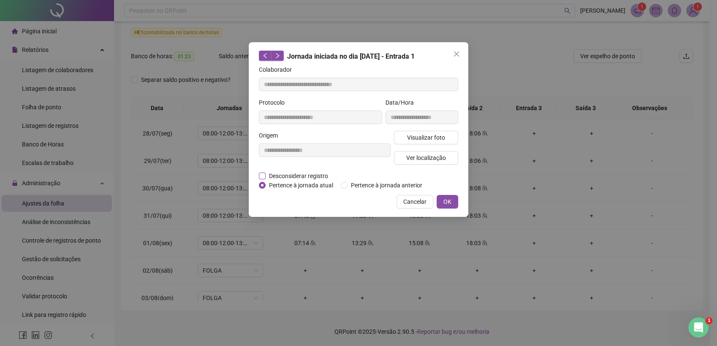
click at [282, 176] on span "Desconsiderar registro" at bounding box center [299, 175] width 66 height 9
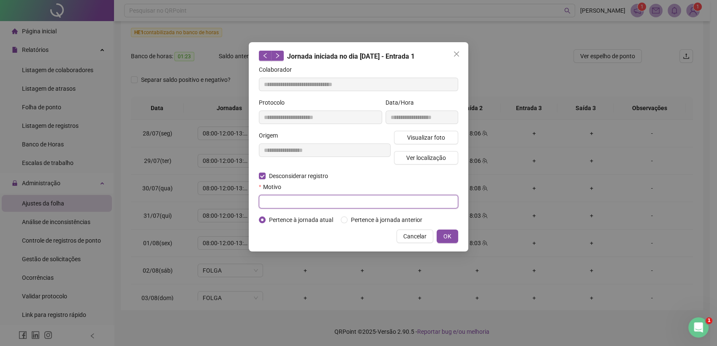
click at [284, 208] on input "text" at bounding box center [358, 202] width 199 height 14
type input "**********"
click at [445, 234] on span "OK" at bounding box center [447, 236] width 8 height 9
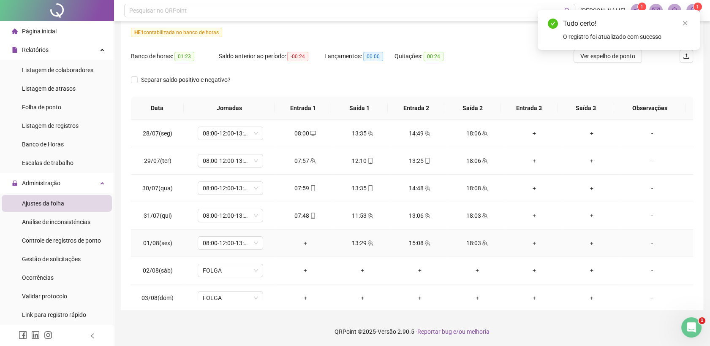
click at [304, 242] on div "+" at bounding box center [305, 243] width 44 height 9
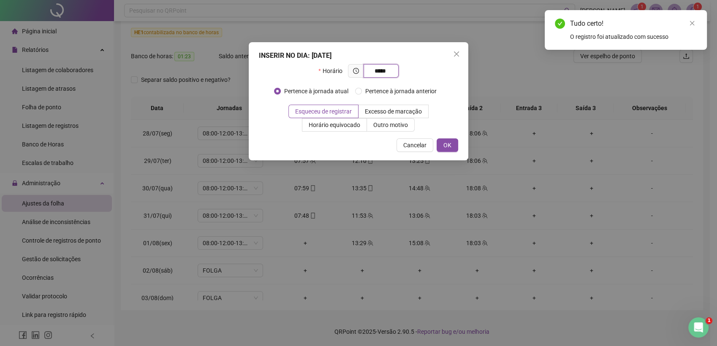
type input "*****"
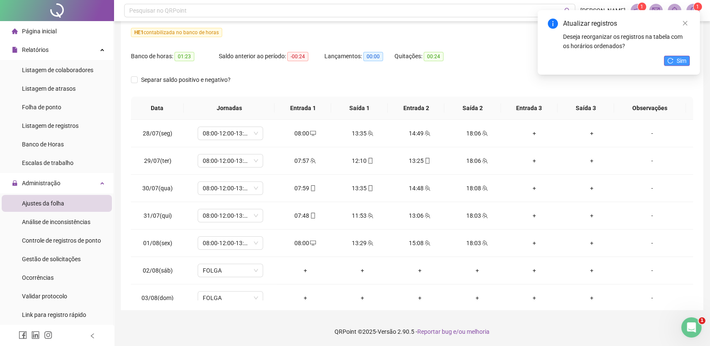
click at [677, 56] on span "Sim" at bounding box center [681, 60] width 10 height 9
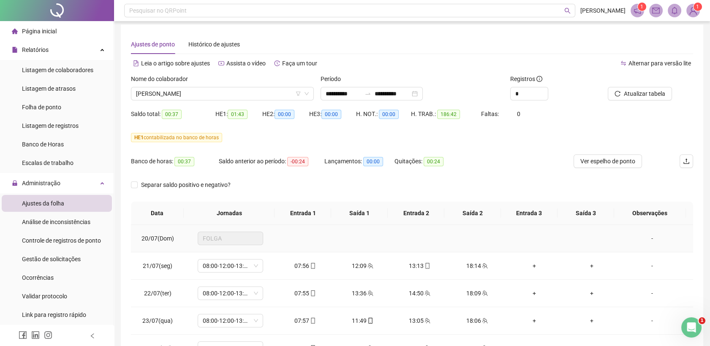
scroll to position [0, 0]
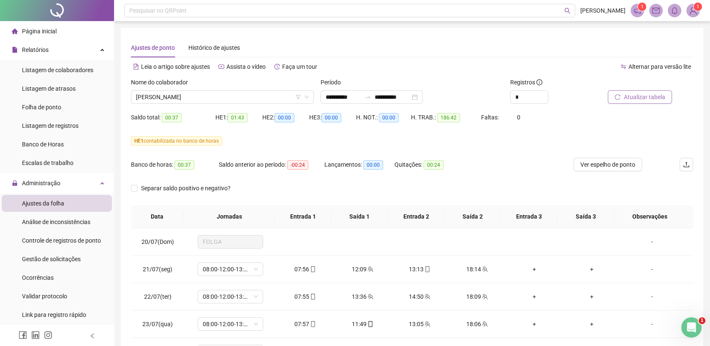
click at [636, 98] on span "Atualizar tabela" at bounding box center [644, 96] width 41 height 9
click at [250, 97] on span "[PERSON_NAME]" at bounding box center [222, 97] width 173 height 13
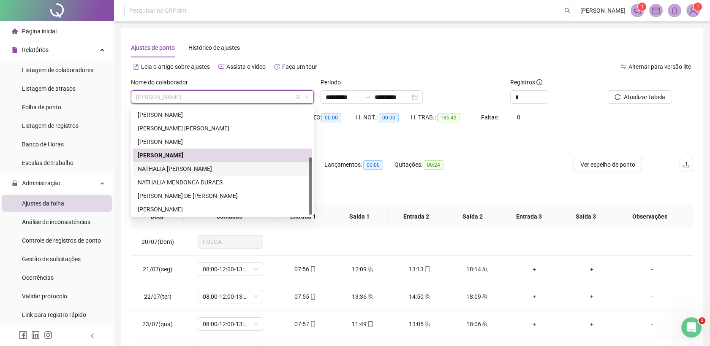
click at [195, 167] on div "NATHALIA [PERSON_NAME]" at bounding box center [222, 168] width 169 height 9
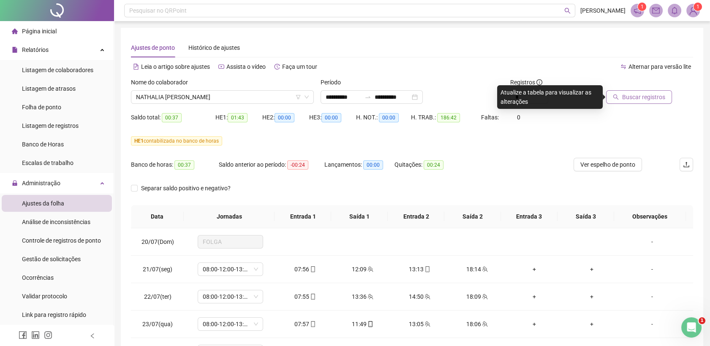
click at [640, 92] on span "Buscar registros" at bounding box center [643, 96] width 43 height 9
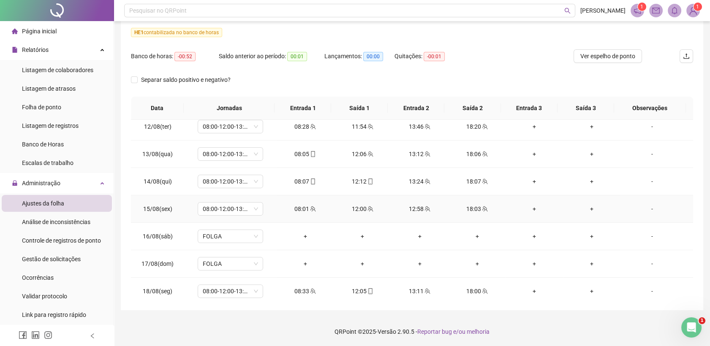
scroll to position [642, 0]
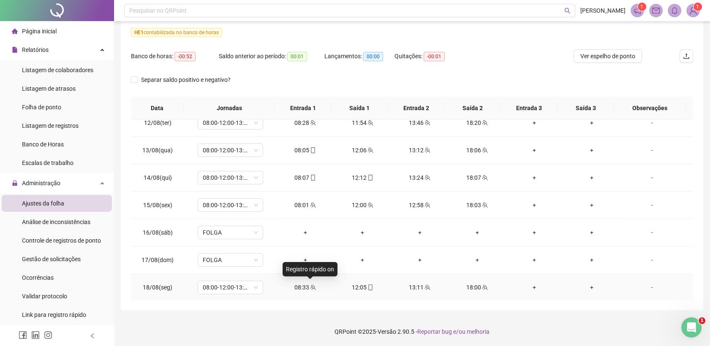
click at [311, 285] on icon "team" at bounding box center [313, 288] width 6 height 6
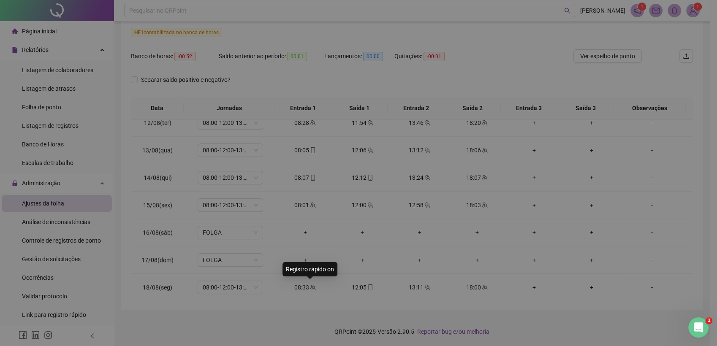
type input "**********"
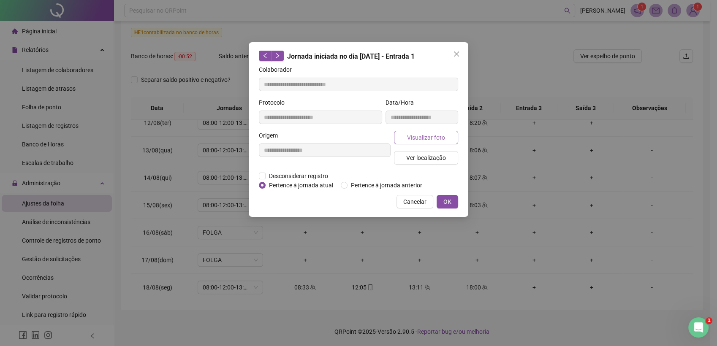
click at [422, 138] on span "Visualizar foto" at bounding box center [426, 137] width 38 height 9
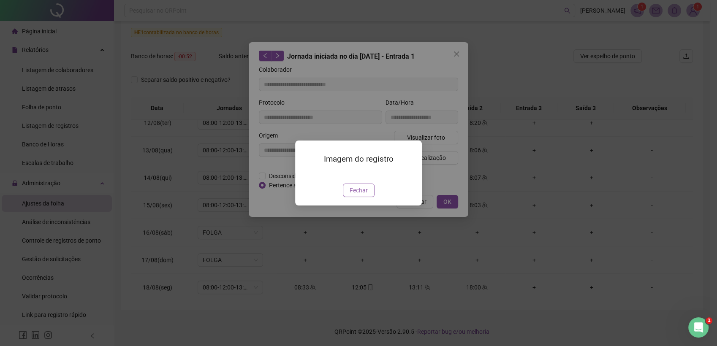
click at [358, 195] on span "Fechar" at bounding box center [359, 190] width 18 height 9
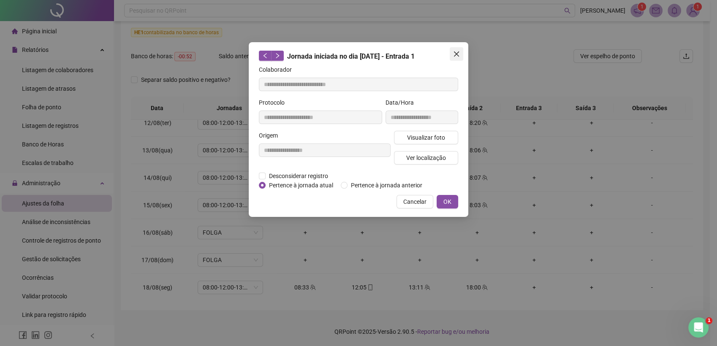
click at [461, 56] on span "Close" at bounding box center [457, 54] width 14 height 7
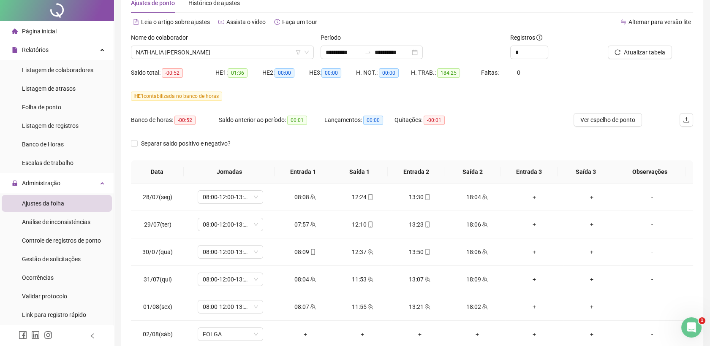
scroll to position [0, 0]
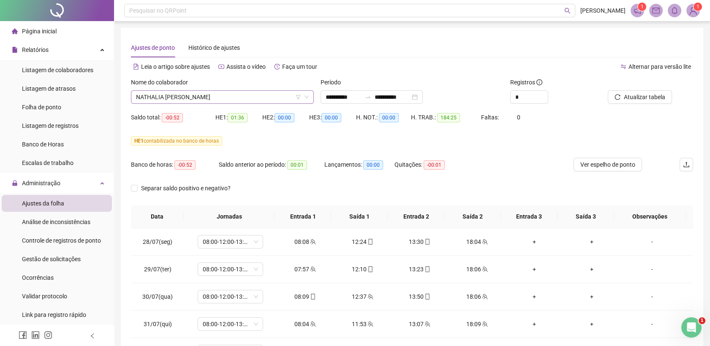
click at [250, 97] on span "NATHALIA [PERSON_NAME]" at bounding box center [222, 97] width 173 height 13
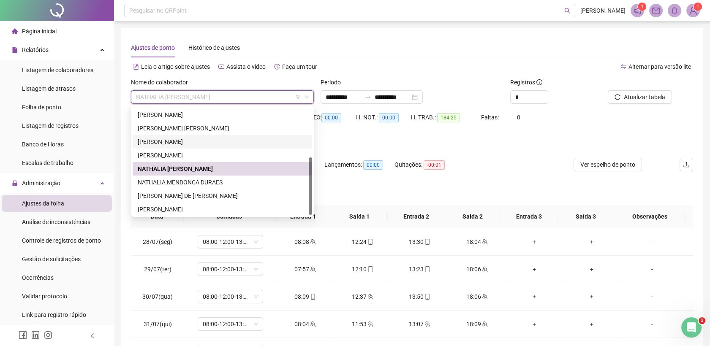
scroll to position [95, 0]
click at [193, 182] on div "NATHALIA MENDONCA DURAES" at bounding box center [222, 181] width 169 height 9
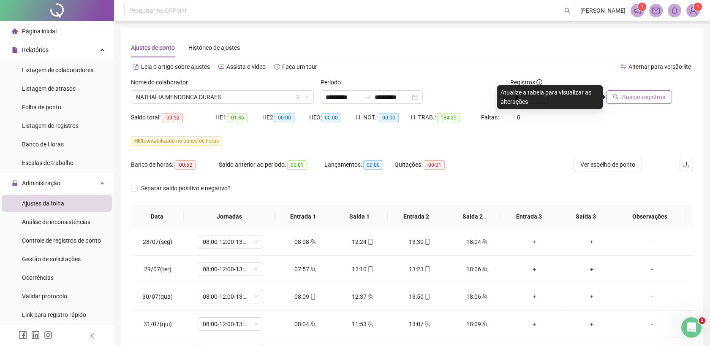
click at [644, 94] on span "Buscar registros" at bounding box center [643, 96] width 43 height 9
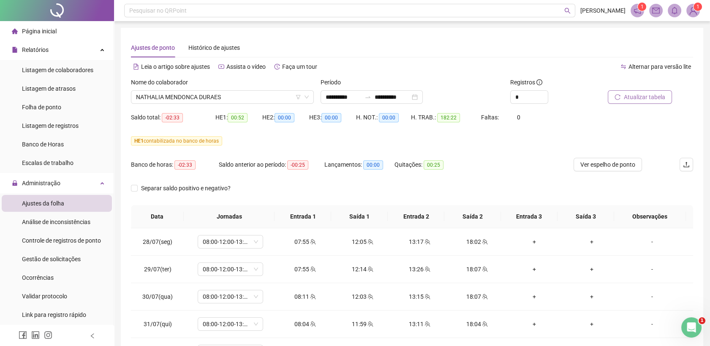
click at [646, 97] on span "Atualizar tabela" at bounding box center [644, 96] width 41 height 9
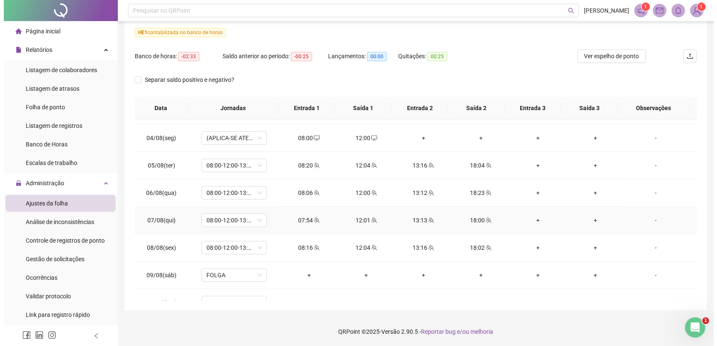
scroll to position [360, 0]
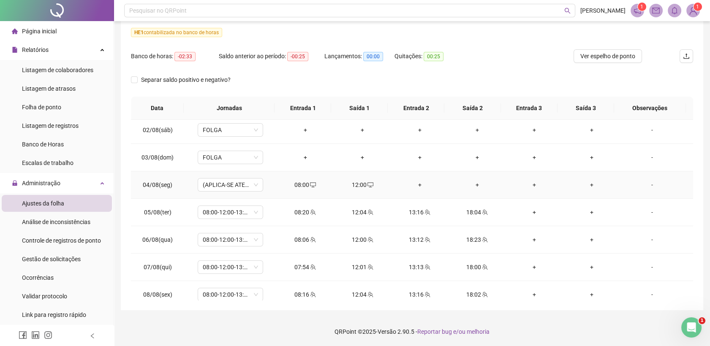
click at [649, 185] on div "-" at bounding box center [652, 184] width 50 height 9
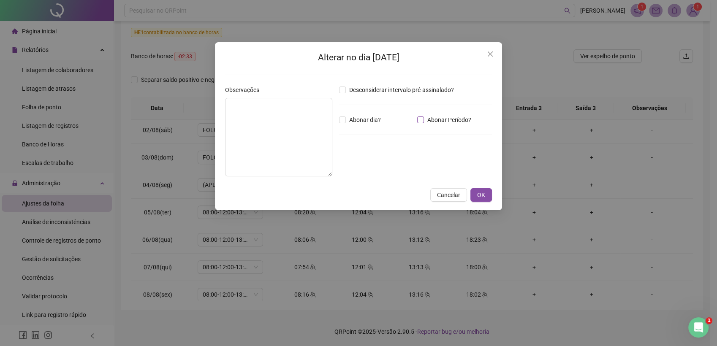
click at [425, 119] on span "Abonar Período?" at bounding box center [449, 119] width 51 height 9
click at [351, 165] on input "*****" at bounding box center [361, 166] width 34 height 10
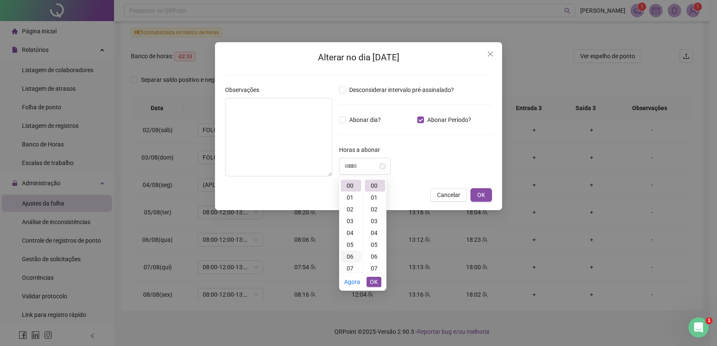
click at [355, 257] on div "06" at bounding box center [351, 257] width 20 height 12
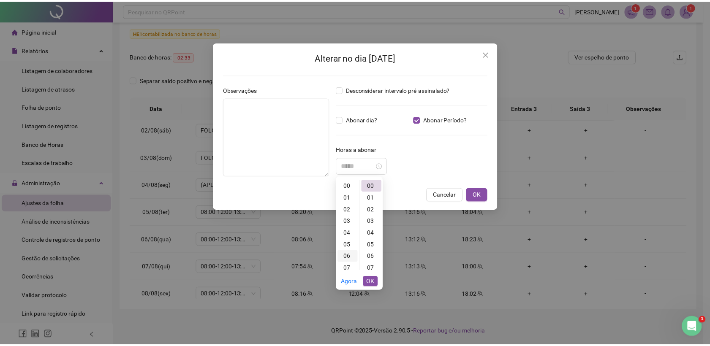
scroll to position [71, 0]
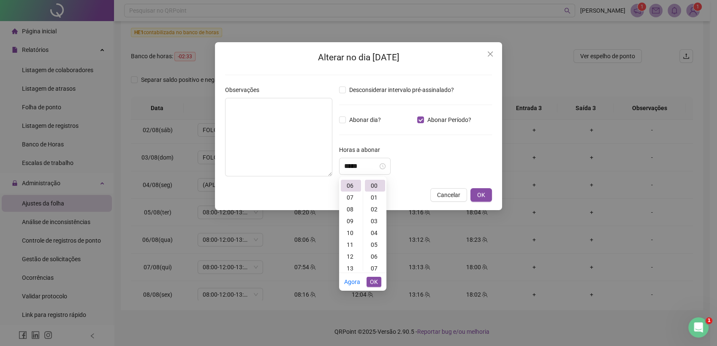
click at [375, 281] on span "OK" at bounding box center [374, 281] width 8 height 9
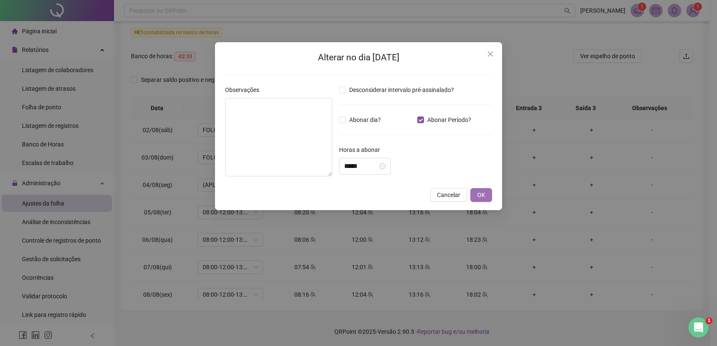
click at [485, 198] on button "OK" at bounding box center [481, 195] width 22 height 14
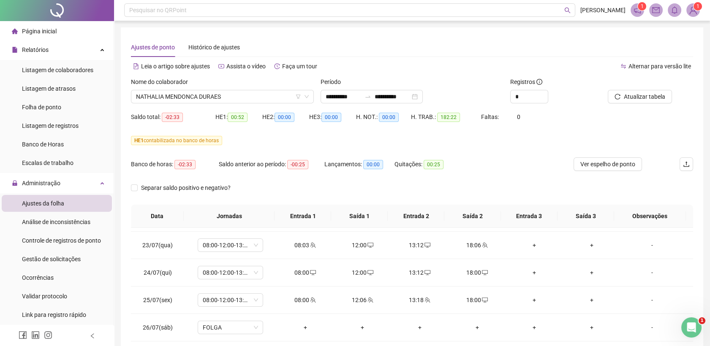
scroll to position [0, 0]
click at [638, 97] on span "Atualizar tabela" at bounding box center [644, 96] width 41 height 9
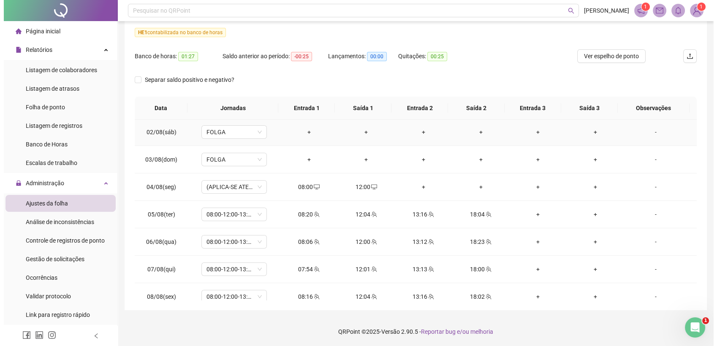
scroll to position [360, 0]
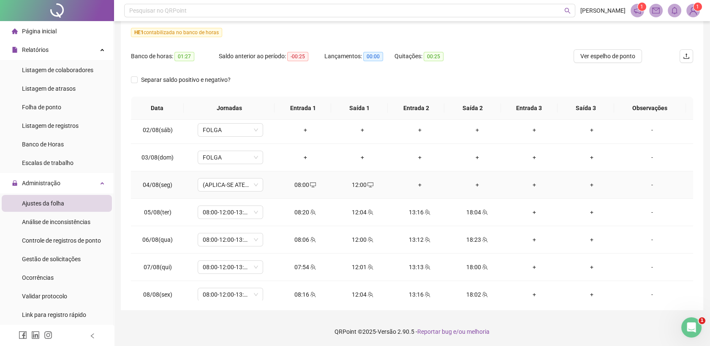
click at [647, 185] on div "-" at bounding box center [652, 184] width 50 height 9
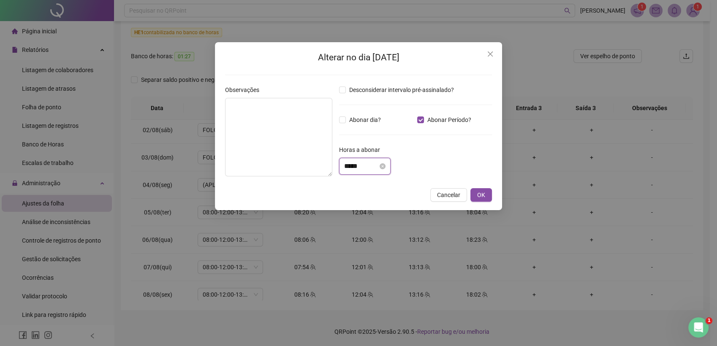
click at [349, 165] on input "*****" at bounding box center [361, 166] width 34 height 10
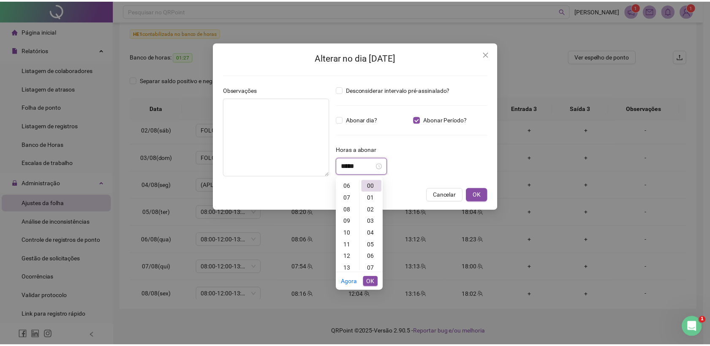
scroll to position [59, 0]
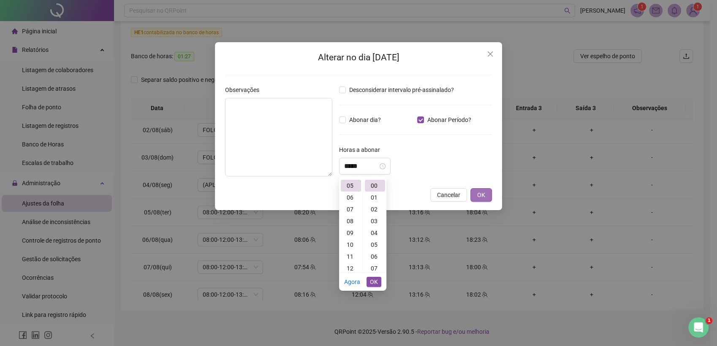
click at [479, 197] on span "OK" at bounding box center [481, 194] width 8 height 9
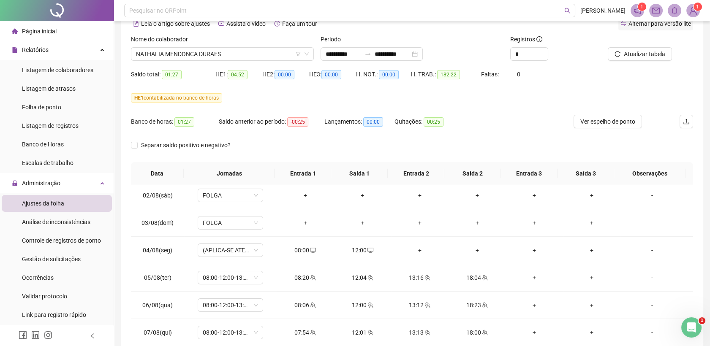
scroll to position [0, 0]
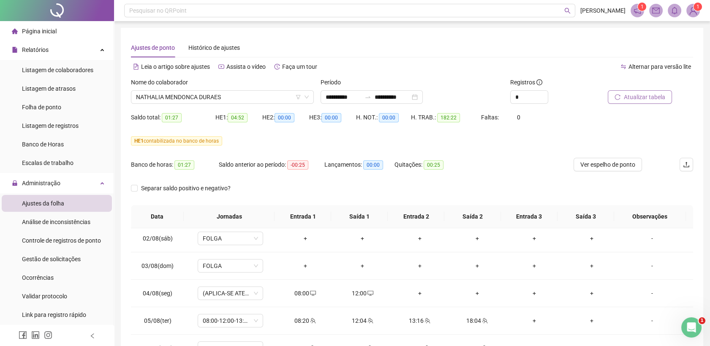
click at [632, 100] on span "Atualizar tabela" at bounding box center [644, 96] width 41 height 9
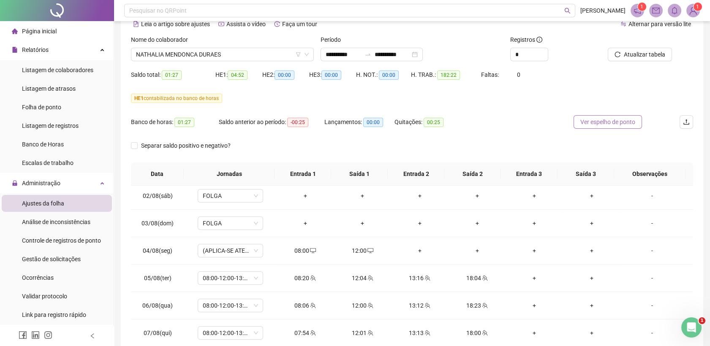
scroll to position [94, 0]
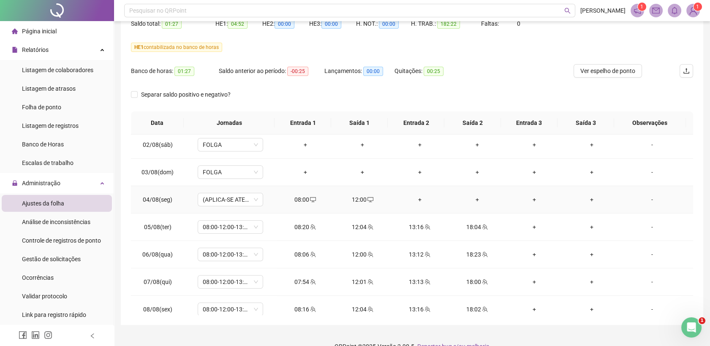
click at [648, 199] on div "-" at bounding box center [652, 199] width 50 height 9
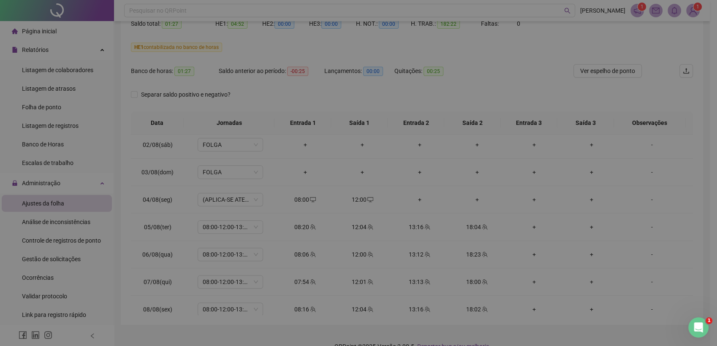
type input "*****"
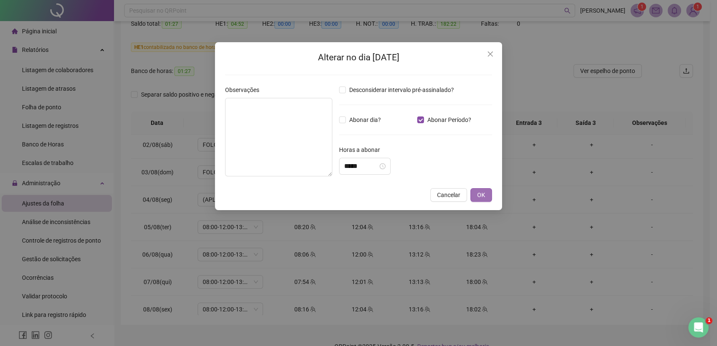
click at [483, 194] on span "OK" at bounding box center [481, 194] width 8 height 9
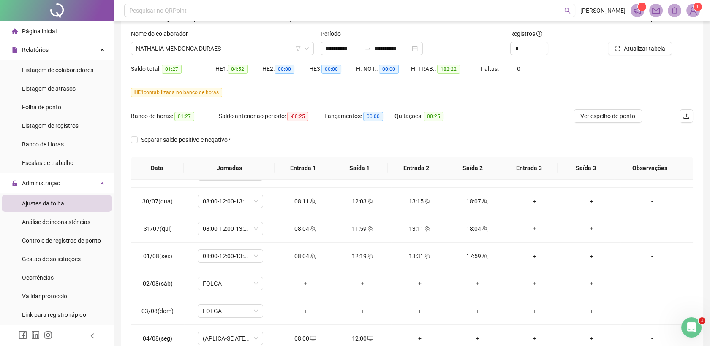
scroll to position [0, 0]
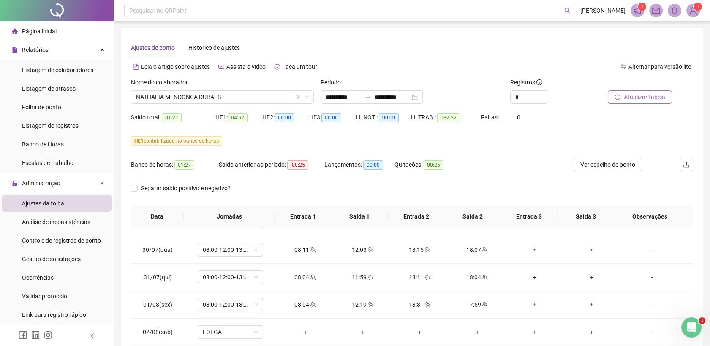
click at [636, 95] on span "Atualizar tabela" at bounding box center [644, 96] width 41 height 9
click at [211, 96] on span "NATHALIA MENDONCA DURAES" at bounding box center [222, 97] width 173 height 13
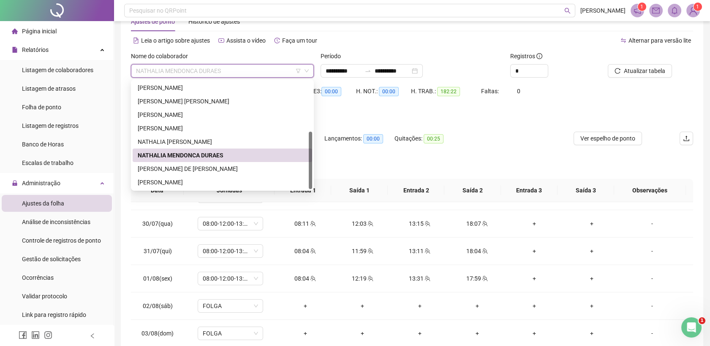
scroll to position [47, 0]
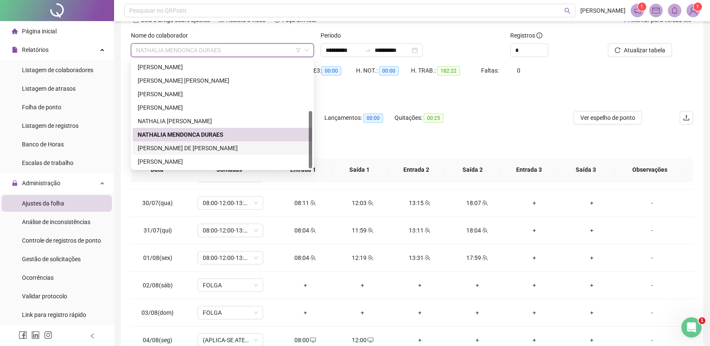
click at [204, 146] on div "[PERSON_NAME] DE [PERSON_NAME]" at bounding box center [222, 148] width 169 height 9
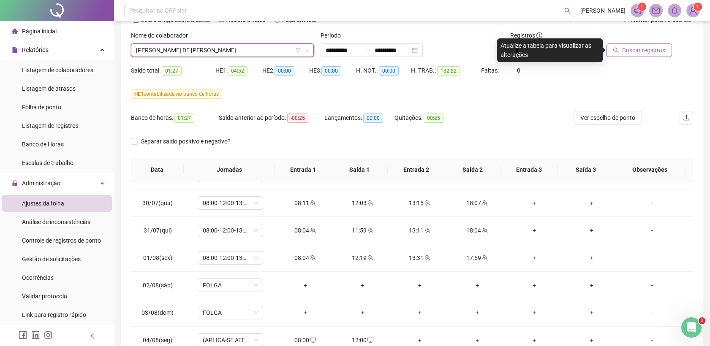
click at [634, 48] on span "Buscar registros" at bounding box center [643, 50] width 43 height 9
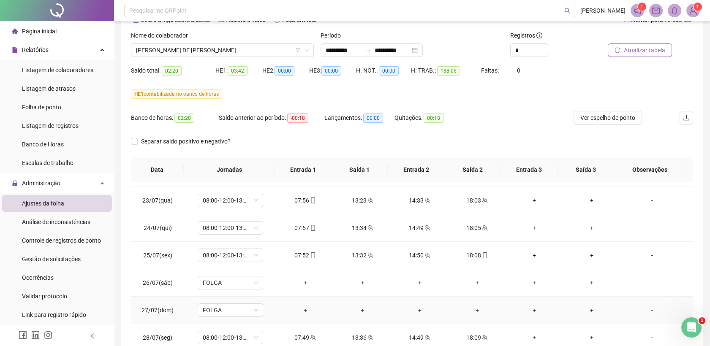
scroll to position [0, 0]
